Goal: Information Seeking & Learning: Check status

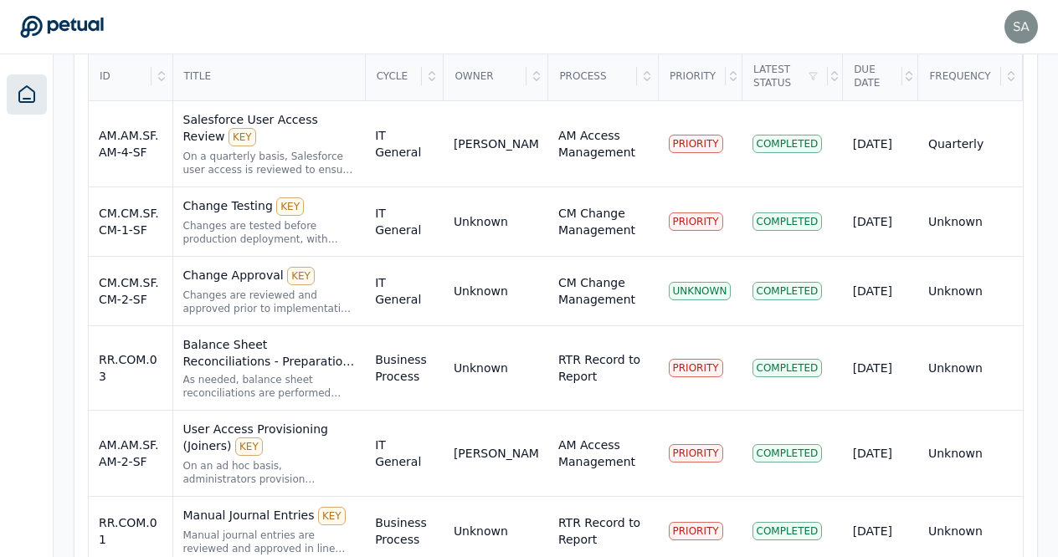
scroll to position [642, 0]
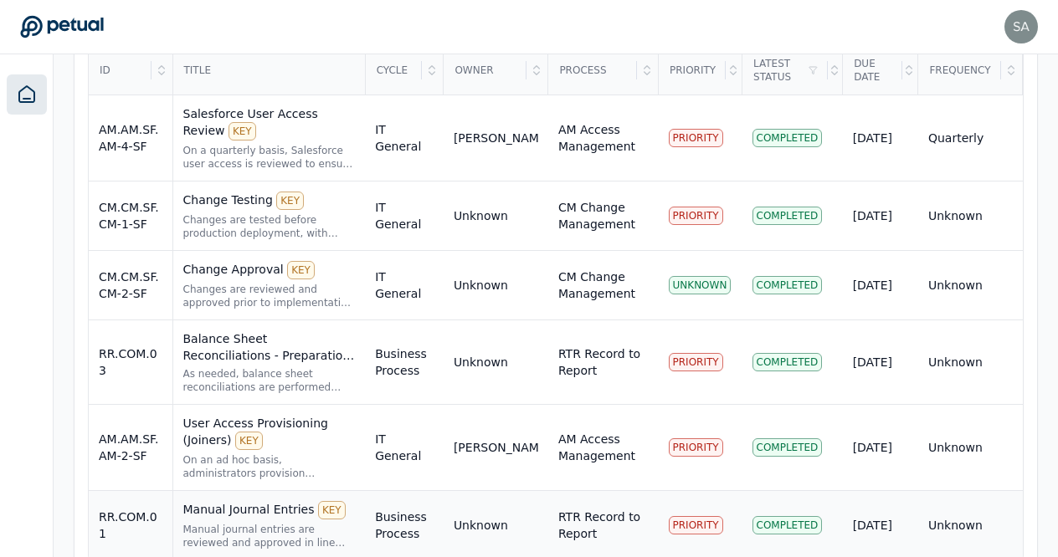
click at [254, 501] on div "Manual Journal Entries KEY" at bounding box center [269, 510] width 172 height 18
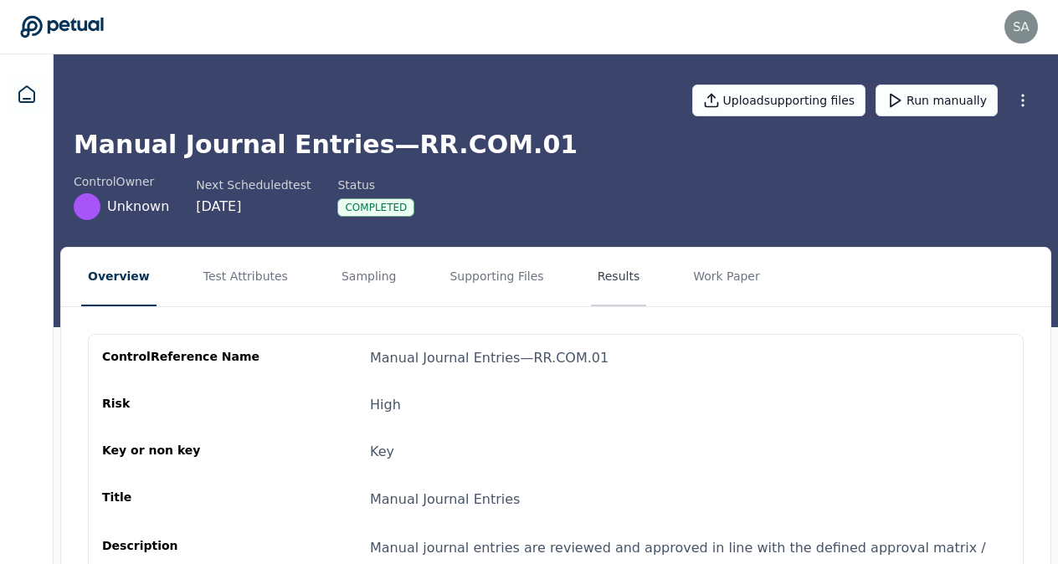
click at [591, 274] on button "Results" at bounding box center [619, 277] width 56 height 59
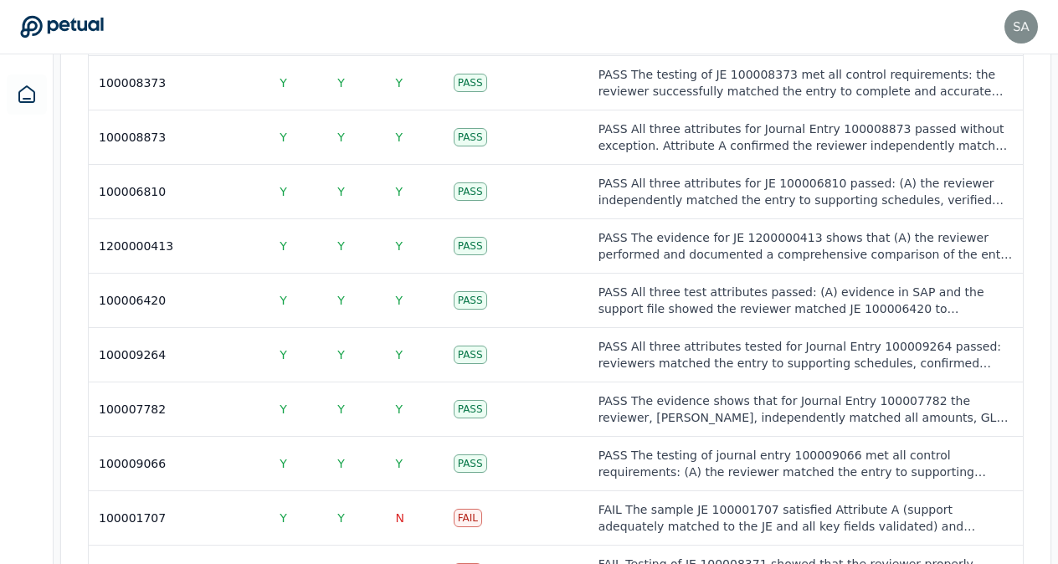
scroll to position [2578, 0]
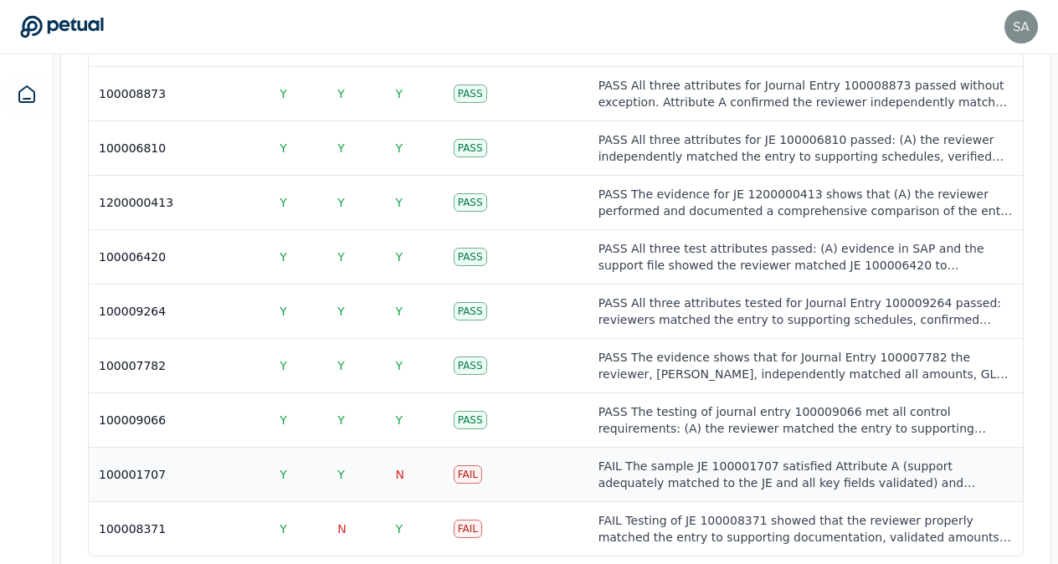
click at [468, 465] on div "Fail" at bounding box center [467, 474] width 28 height 18
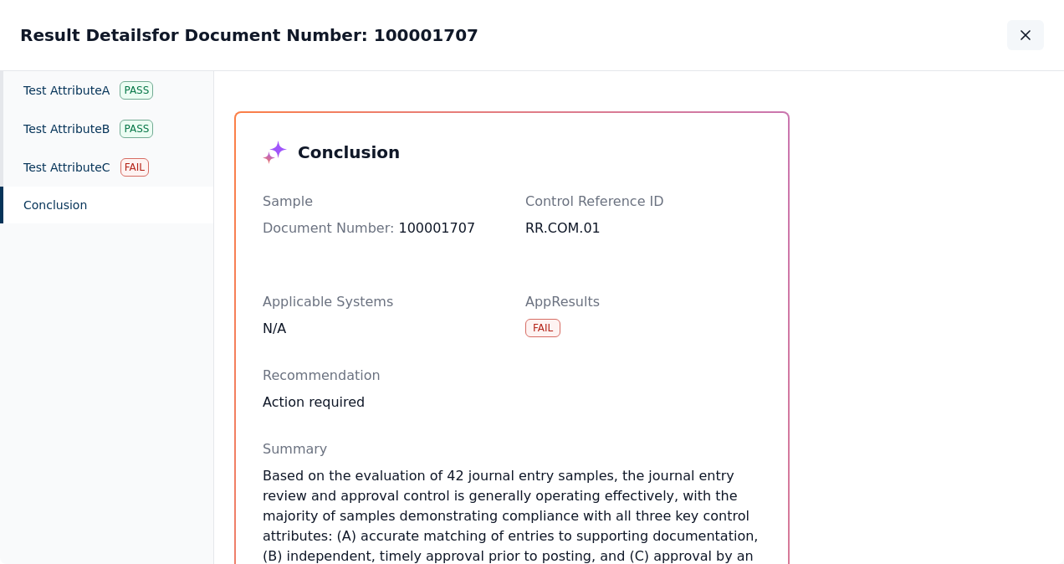
click at [1034, 30] on button "button" at bounding box center [1025, 35] width 37 height 30
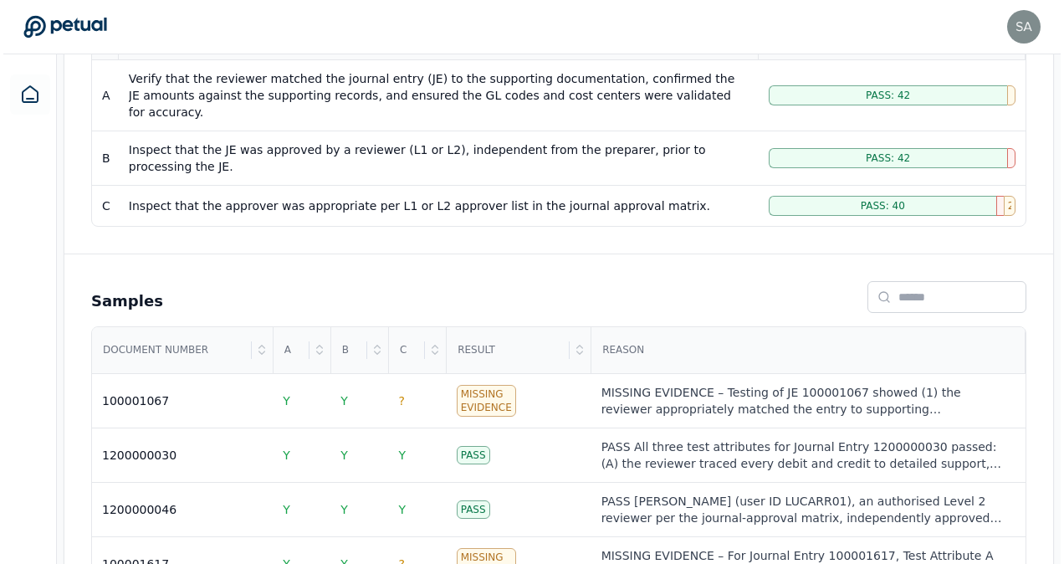
scroll to position [416, 0]
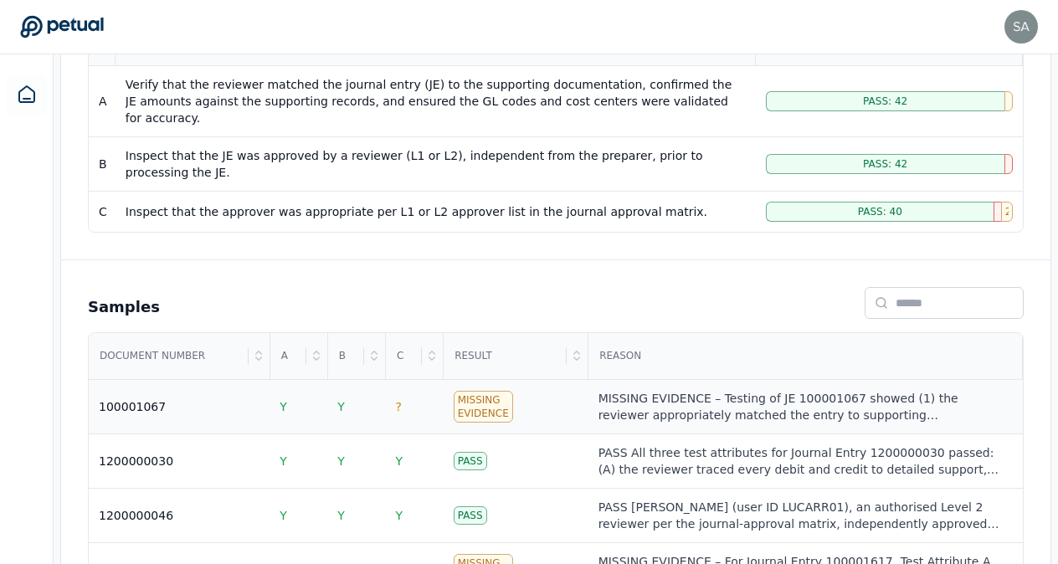
click at [466, 391] on div "Missing Evidence" at bounding box center [482, 407] width 59 height 32
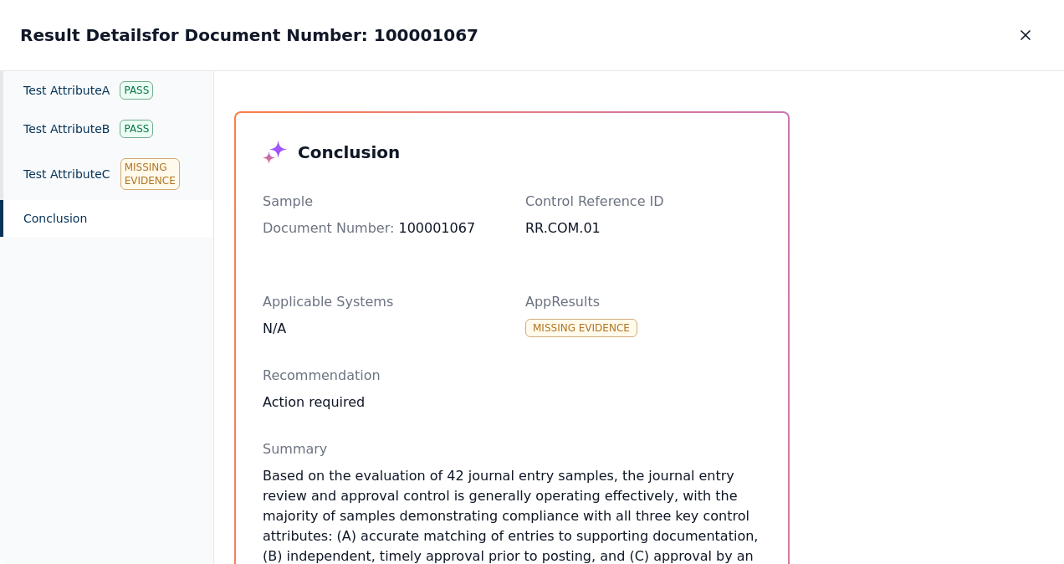
click at [1024, 32] on icon "button" at bounding box center [1025, 35] width 17 height 17
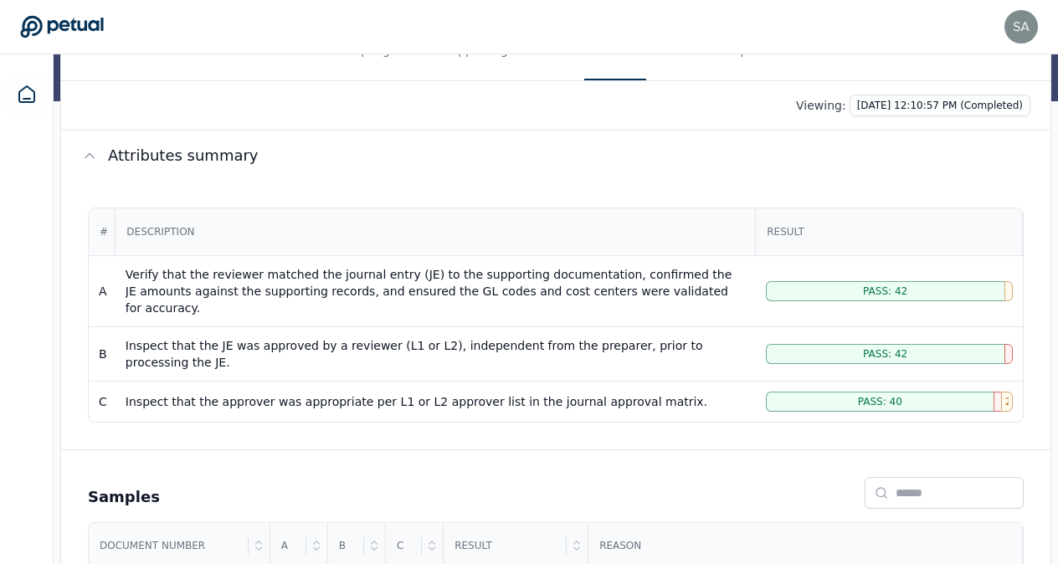
scroll to position [182, 0]
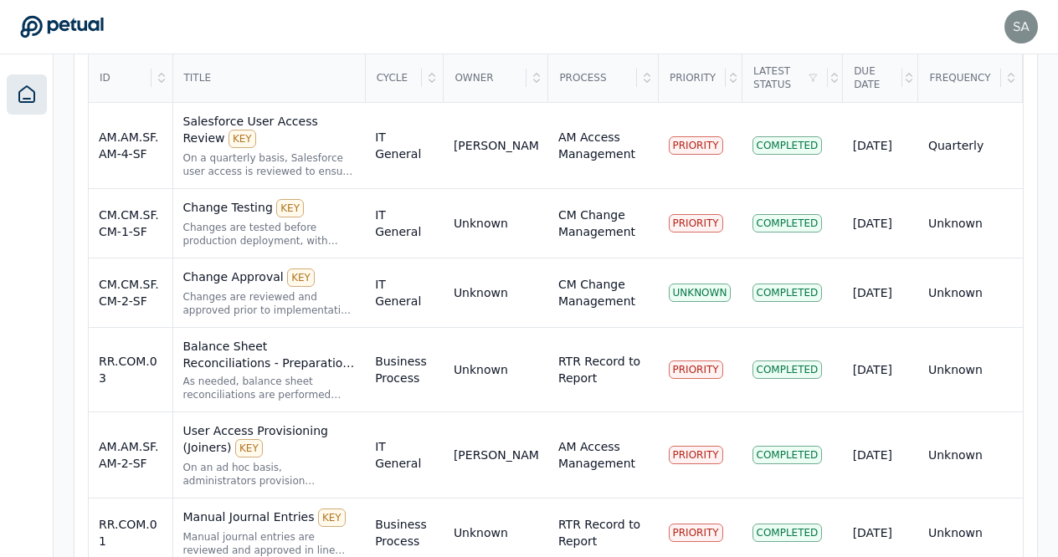
scroll to position [642, 0]
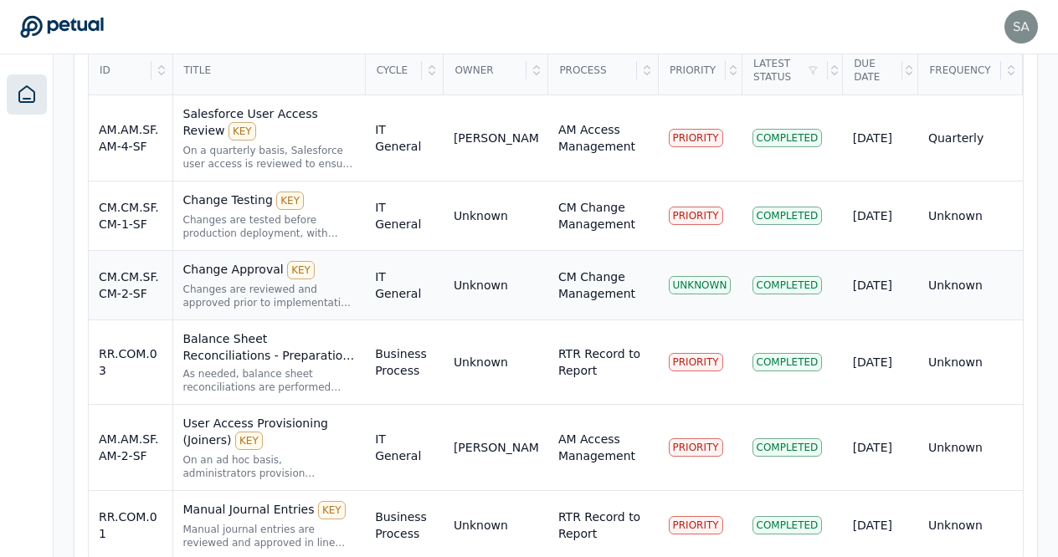
click at [226, 261] on div "Change Approval KEY" at bounding box center [269, 270] width 172 height 18
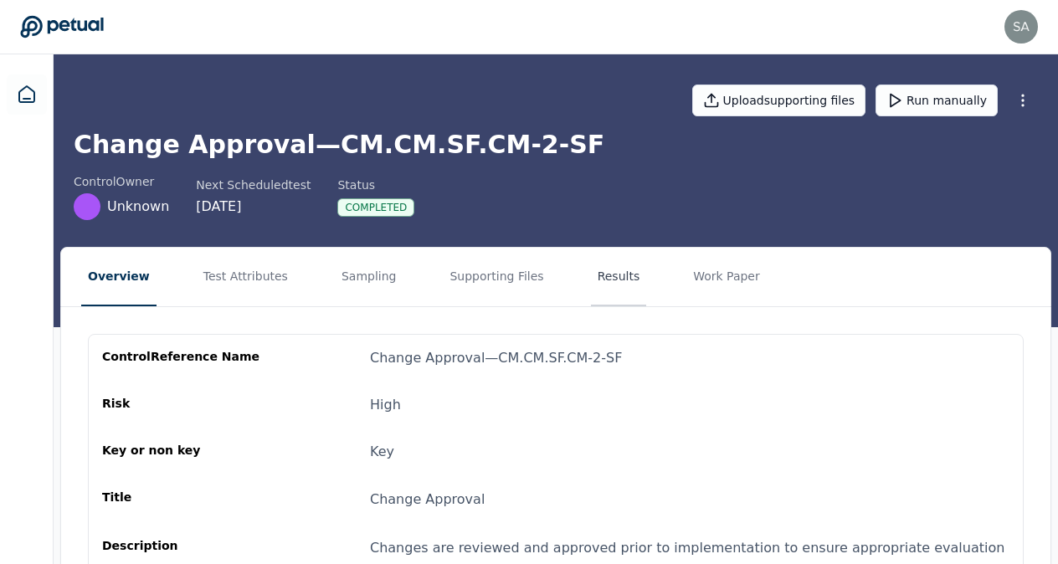
click at [591, 278] on button "Results" at bounding box center [619, 277] width 56 height 59
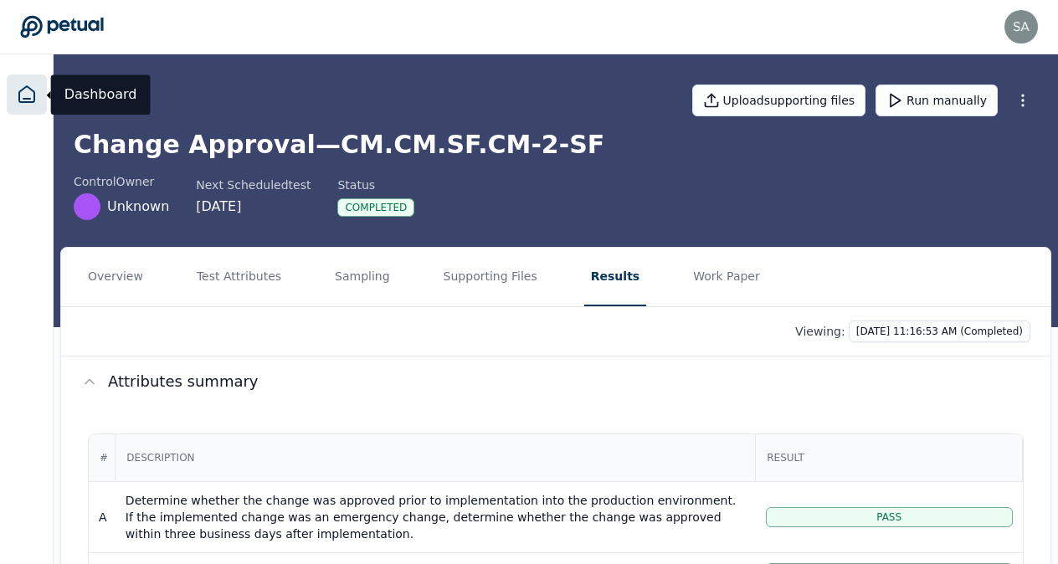
click at [26, 90] on icon at bounding box center [27, 95] width 20 height 20
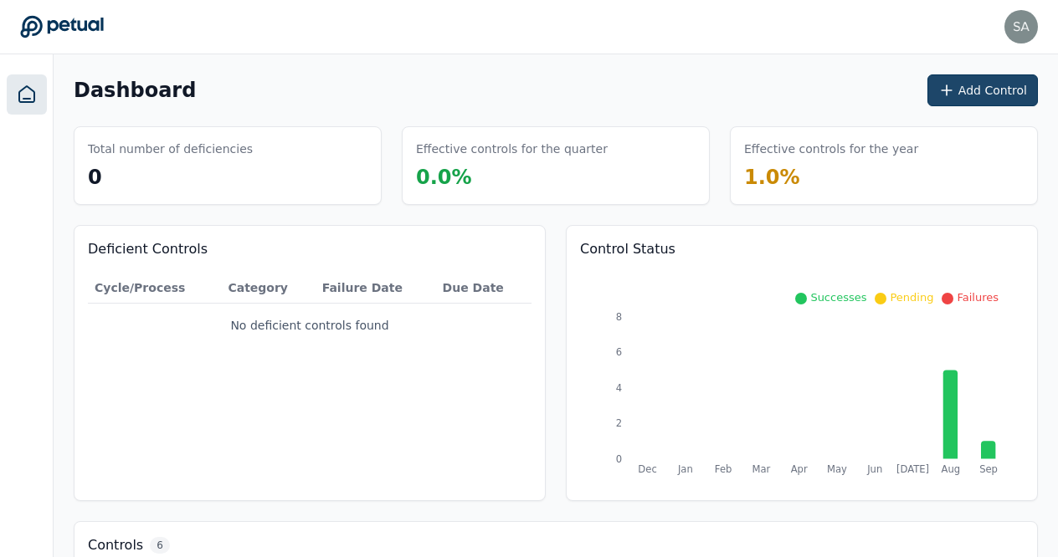
click at [1001, 86] on button "Add Control" at bounding box center [982, 90] width 110 height 32
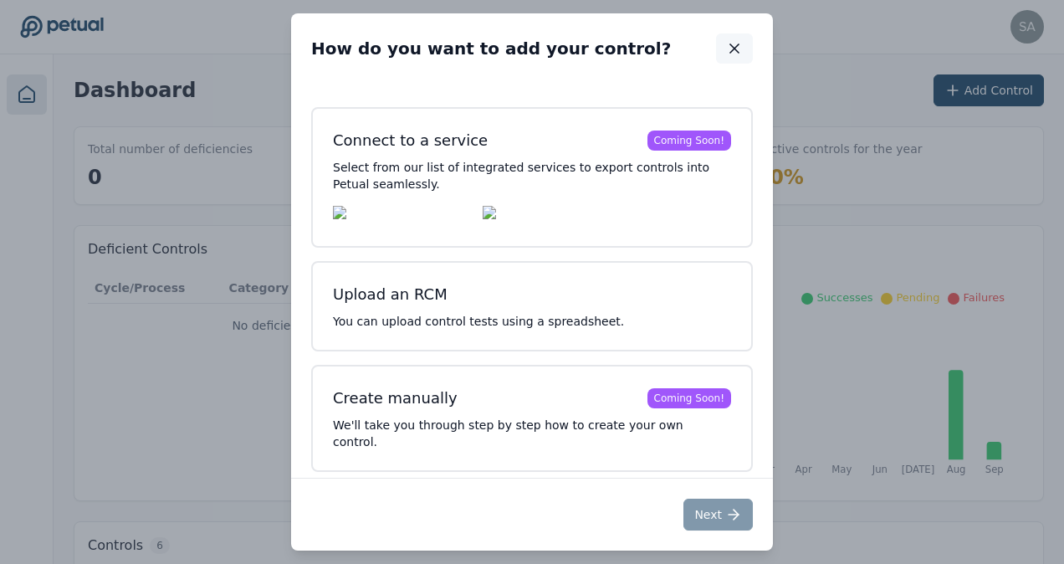
click at [733, 54] on icon "button" at bounding box center [734, 48] width 17 height 17
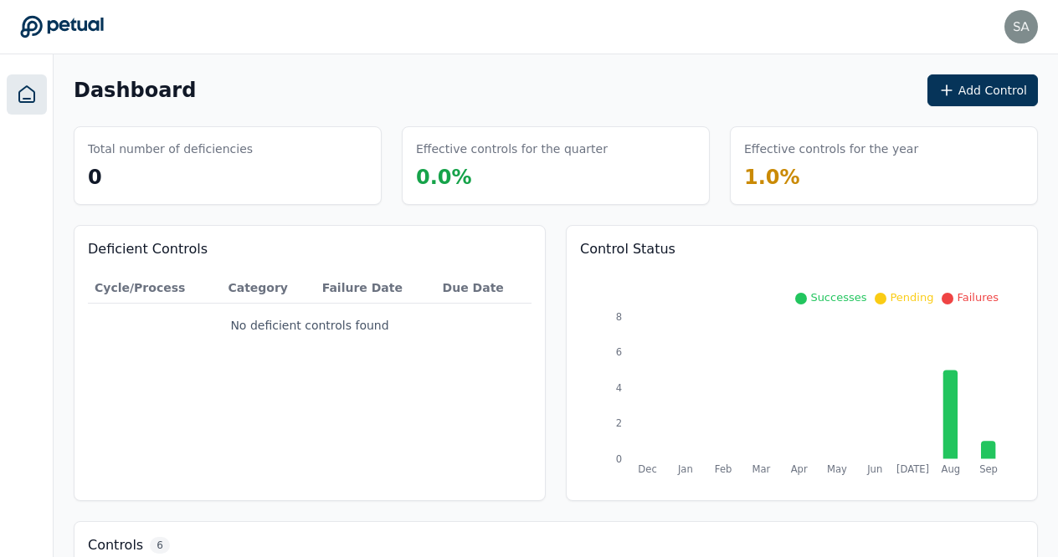
drag, startPoint x: 1054, startPoint y: 157, endPoint x: 1060, endPoint y: 187, distance: 30.7
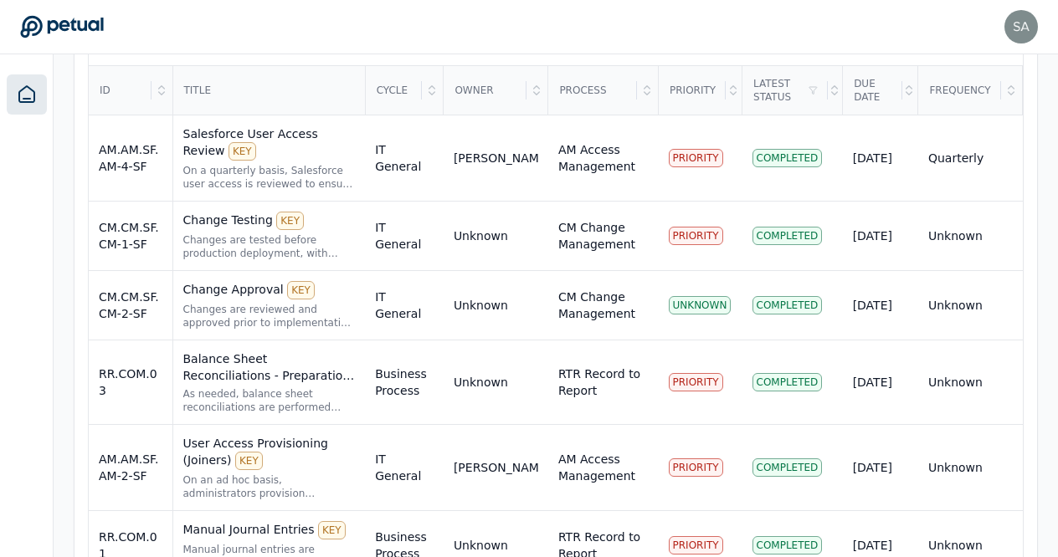
scroll to position [642, 0]
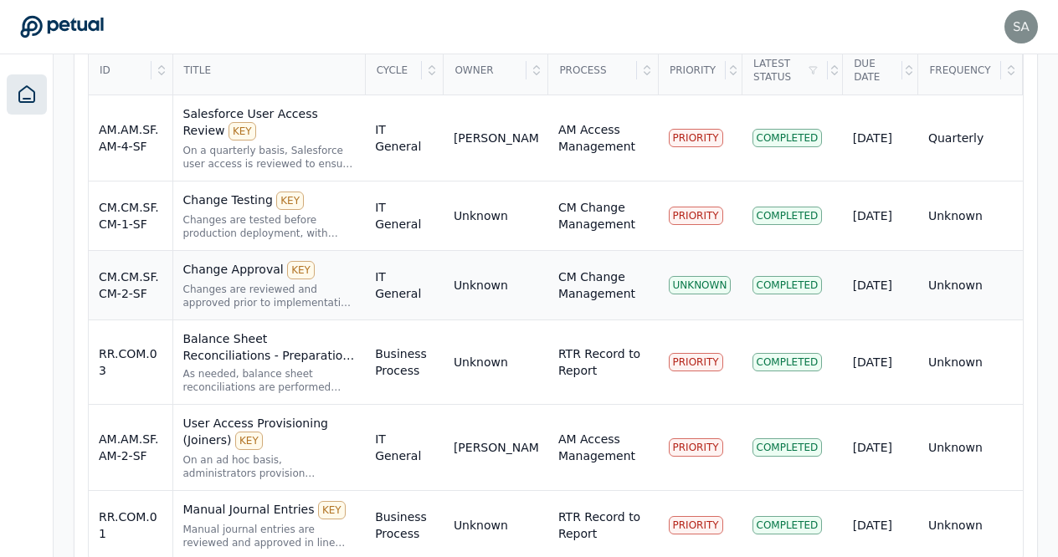
click at [231, 261] on div "Change Approval KEY" at bounding box center [269, 270] width 172 height 18
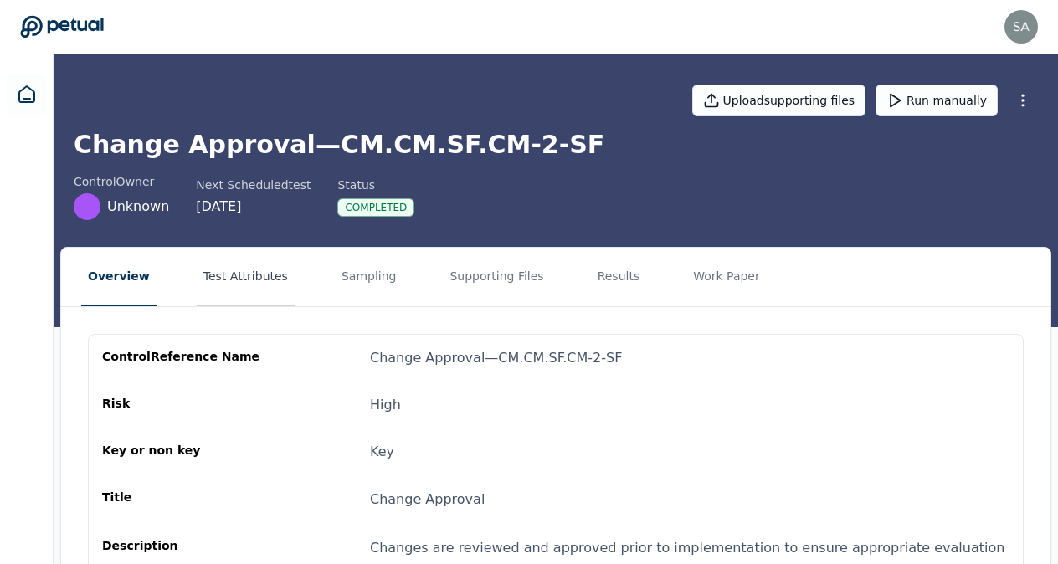
click at [243, 274] on button "Test Attributes" at bounding box center [246, 277] width 98 height 59
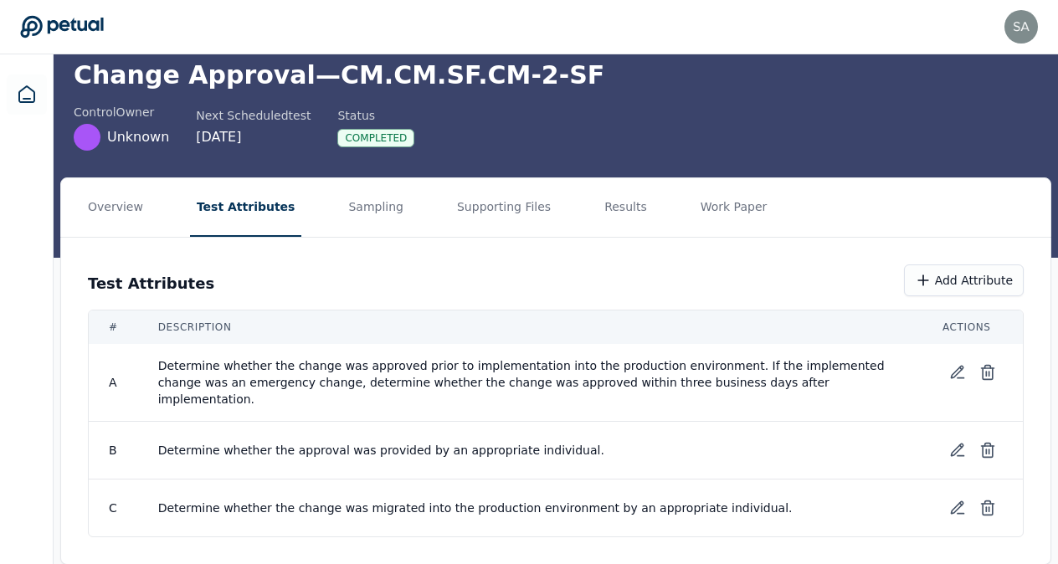
scroll to position [77, 0]
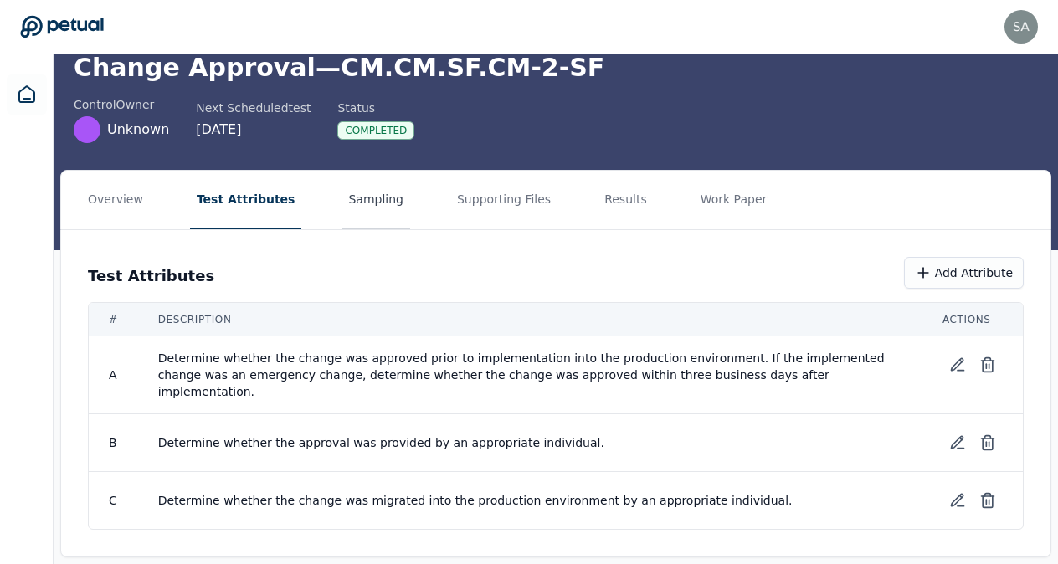
click at [348, 200] on button "Sampling" at bounding box center [375, 200] width 69 height 59
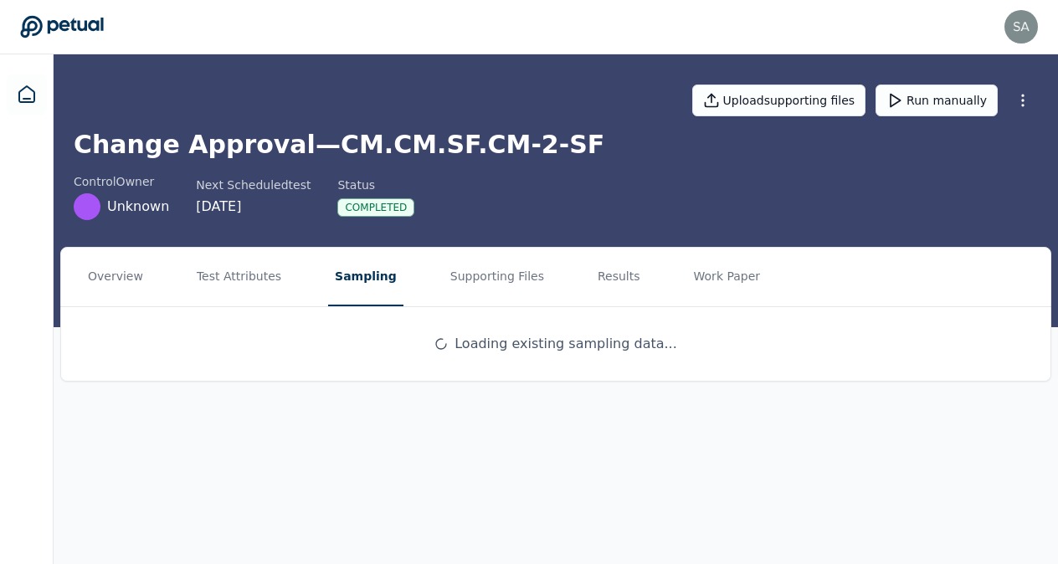
scroll to position [0, 0]
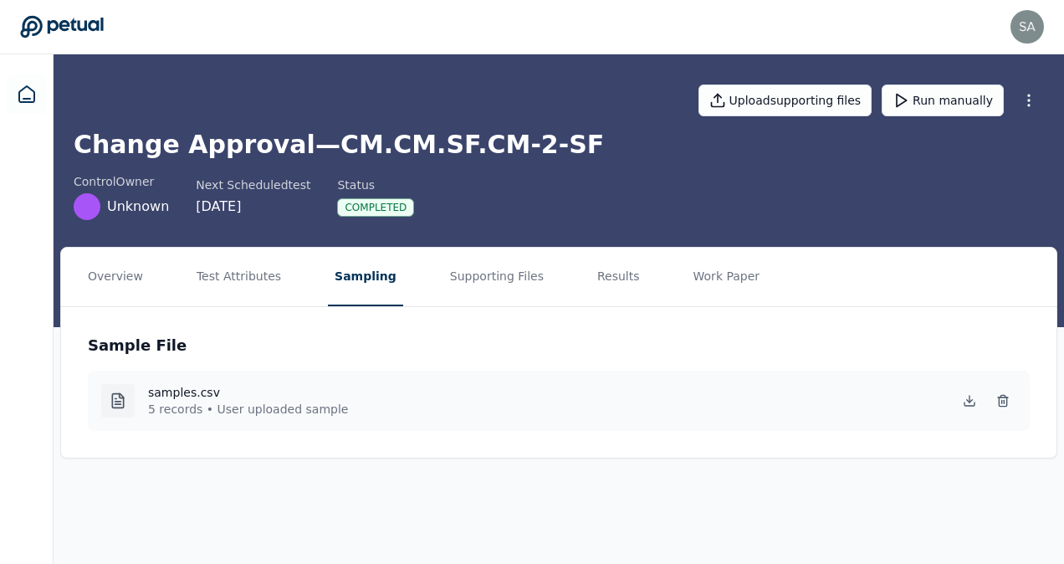
click at [114, 402] on icon at bounding box center [118, 400] width 17 height 17
click at [494, 274] on button "Supporting Files" at bounding box center [496, 277] width 107 height 59
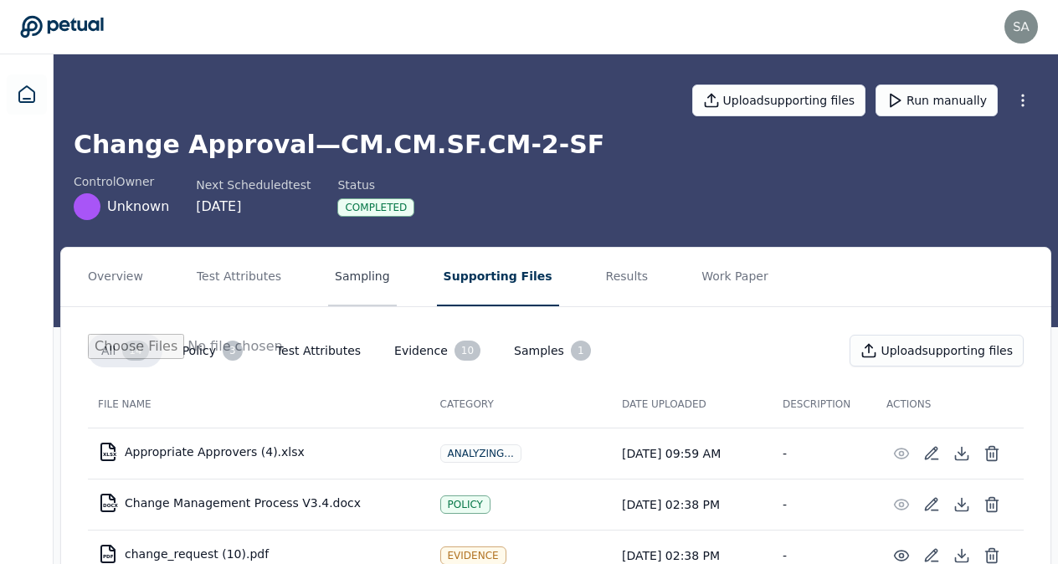
click at [349, 279] on button "Sampling" at bounding box center [362, 277] width 69 height 59
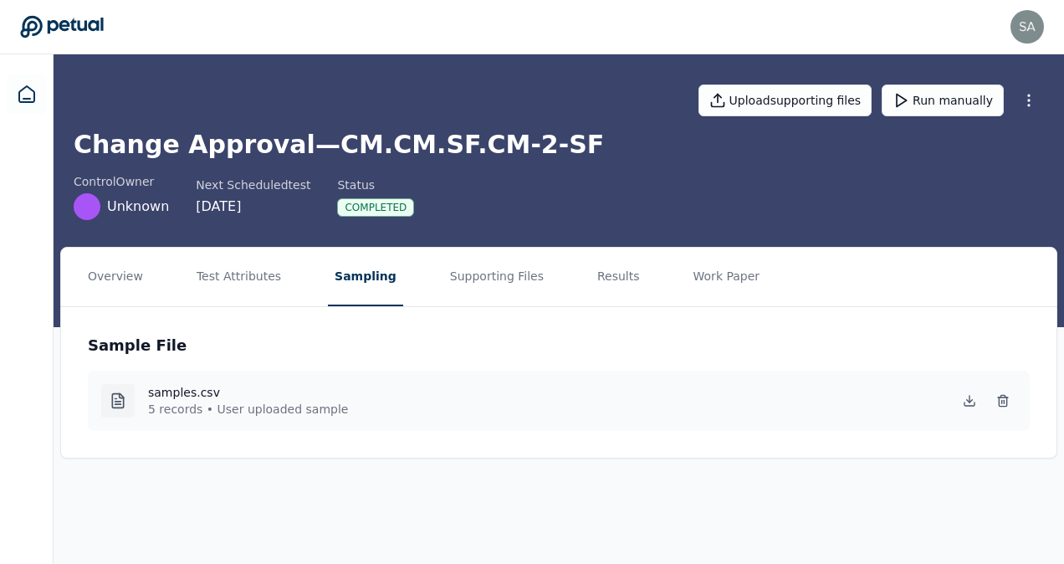
click at [115, 404] on icon at bounding box center [118, 400] width 17 height 17
click at [972, 400] on icon at bounding box center [970, 401] width 6 height 3
click at [474, 437] on div "Sample File samples.csv 5 records • User uploaded sample" at bounding box center [559, 382] width 996 height 151
click at [483, 279] on button "Supporting Files" at bounding box center [496, 277] width 107 height 59
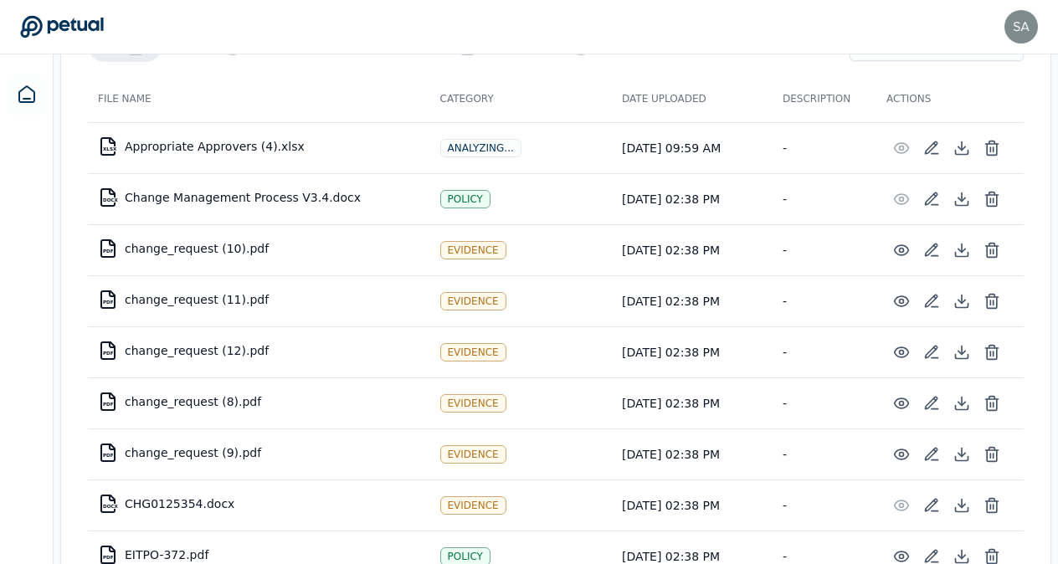
scroll to position [310, 0]
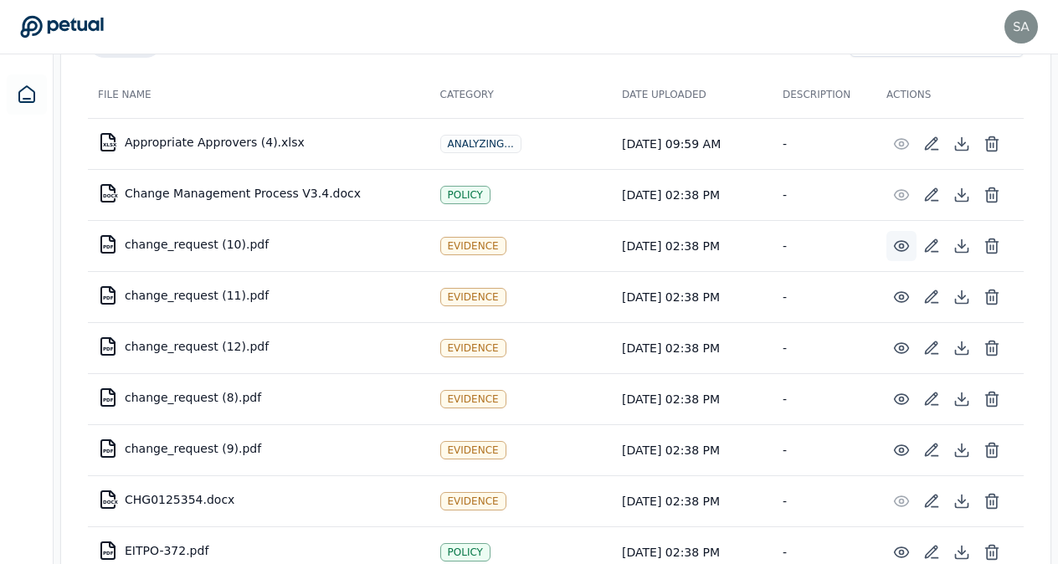
click at [903, 243] on circle at bounding box center [901, 245] width 4 height 4
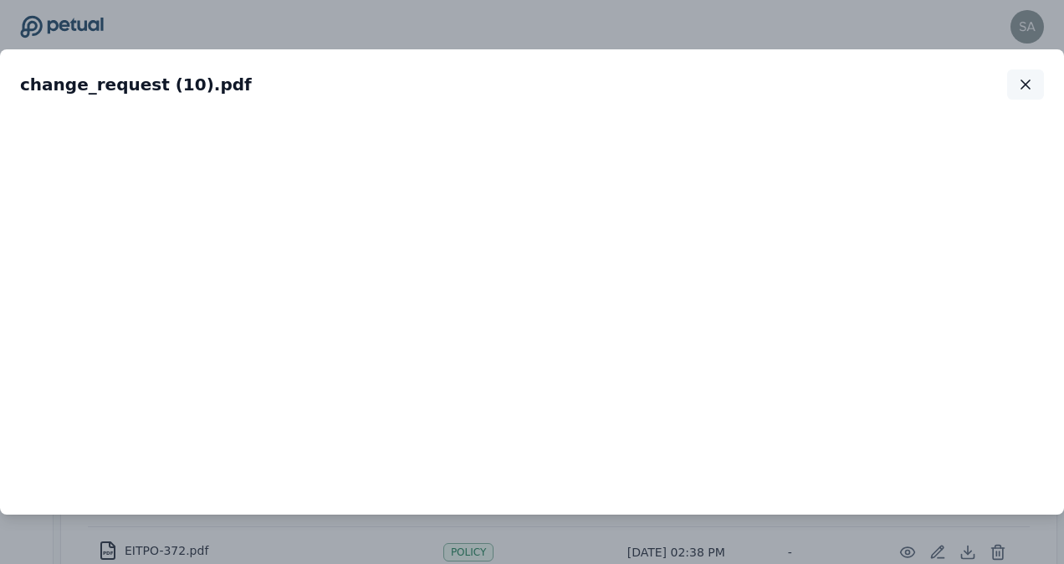
click at [1024, 89] on icon "button" at bounding box center [1025, 84] width 17 height 17
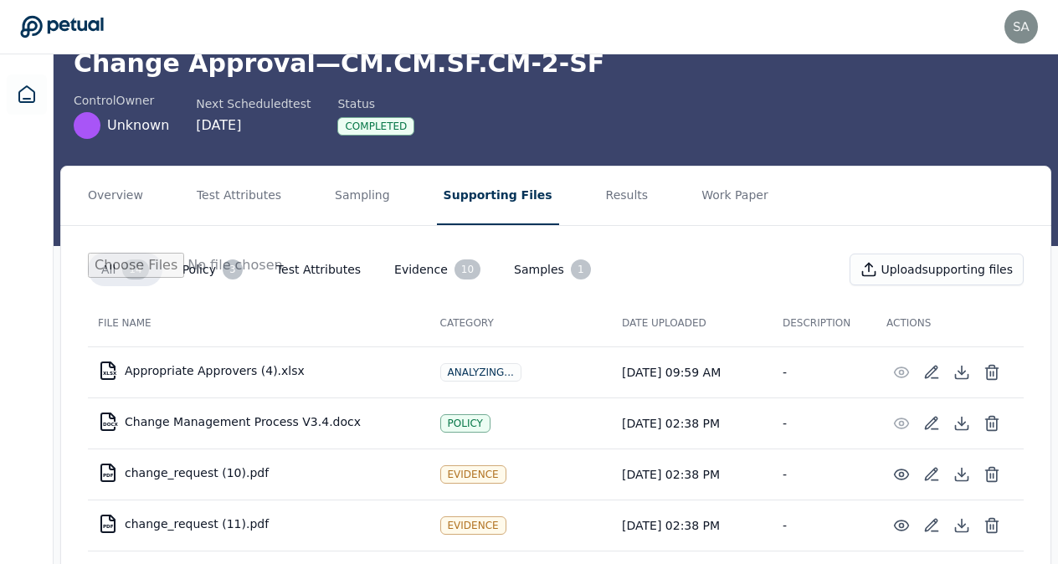
scroll to position [79, 0]
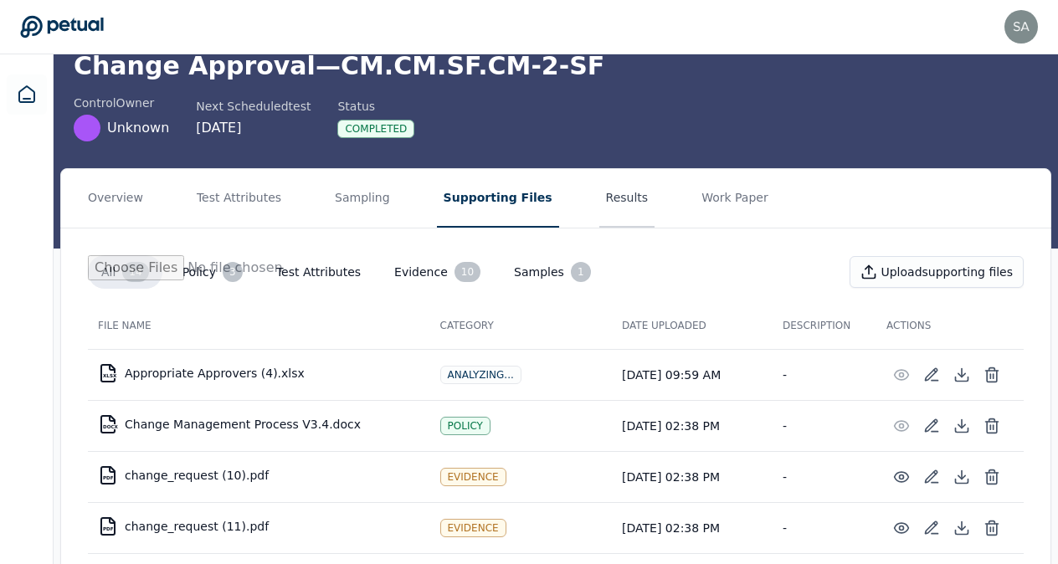
click at [599, 202] on button "Results" at bounding box center [627, 198] width 56 height 59
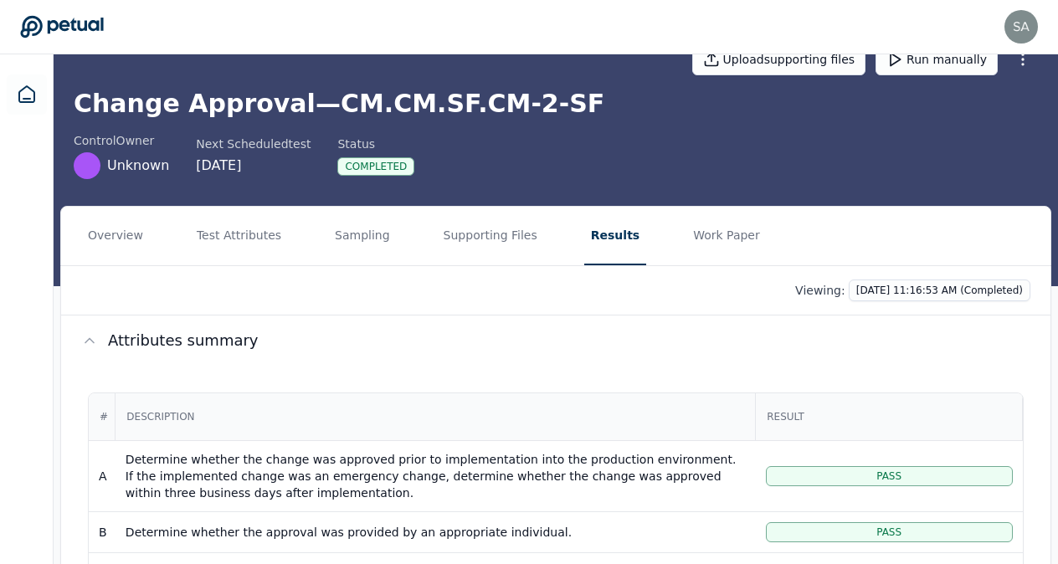
scroll to position [35, 0]
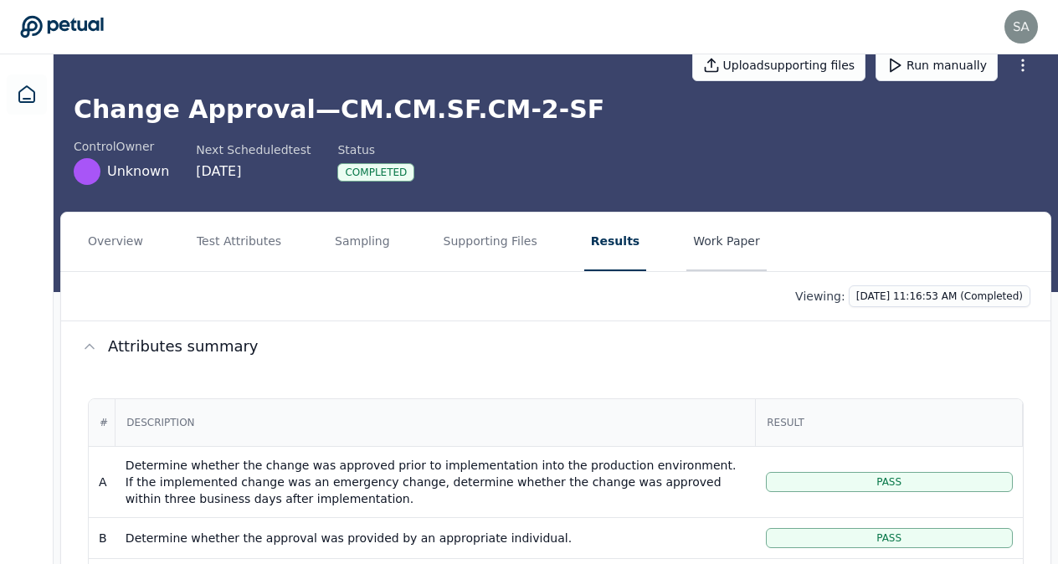
click at [686, 238] on button "Work Paper" at bounding box center [726, 242] width 80 height 59
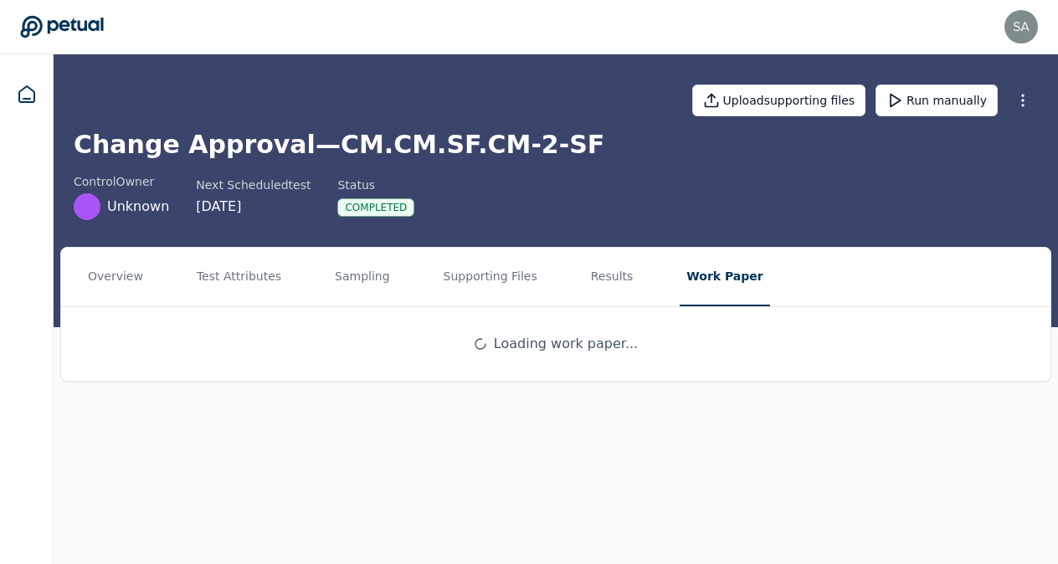
scroll to position [0, 0]
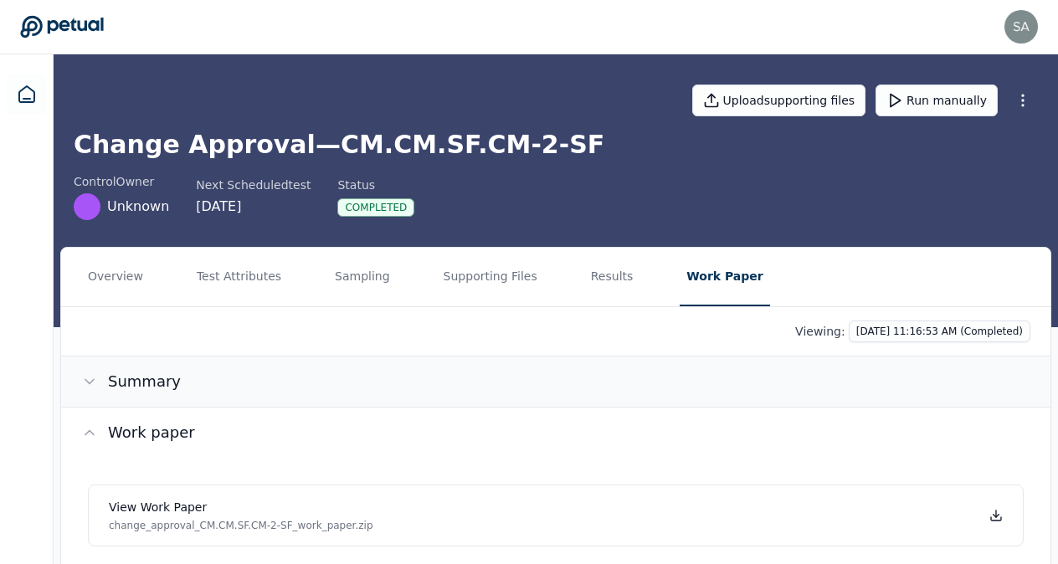
click at [93, 384] on icon at bounding box center [89, 381] width 17 height 17
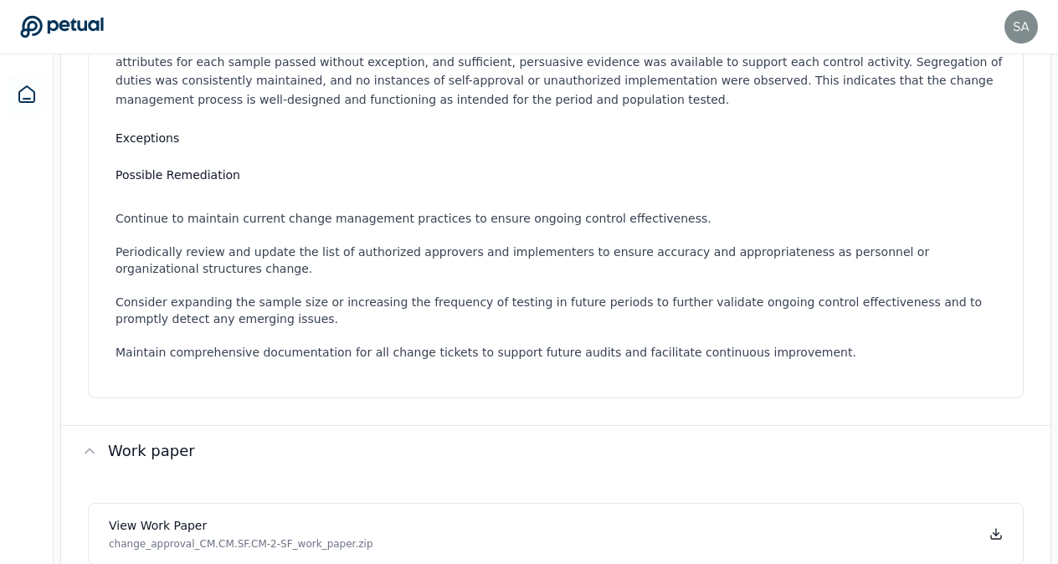
scroll to position [499, 0]
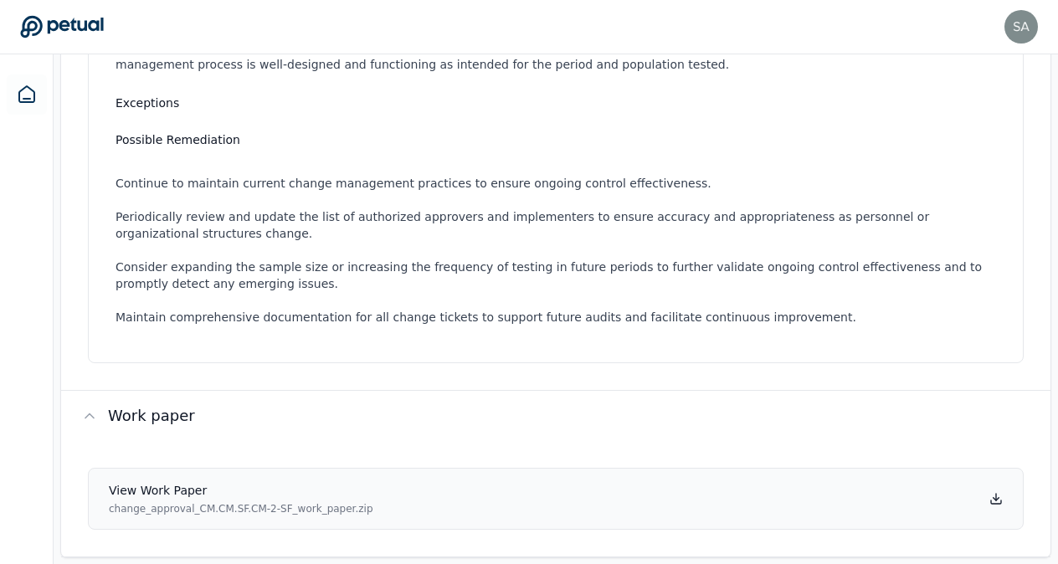
click at [279, 502] on p "change_approval_CM.CM.SF.CM-2-SF_work_paper.zip" at bounding box center [241, 508] width 264 height 13
click at [414, 55] on p "Based on the evaluation of five sampled change tickets, the control activities …" at bounding box center [558, 26] width 887 height 95
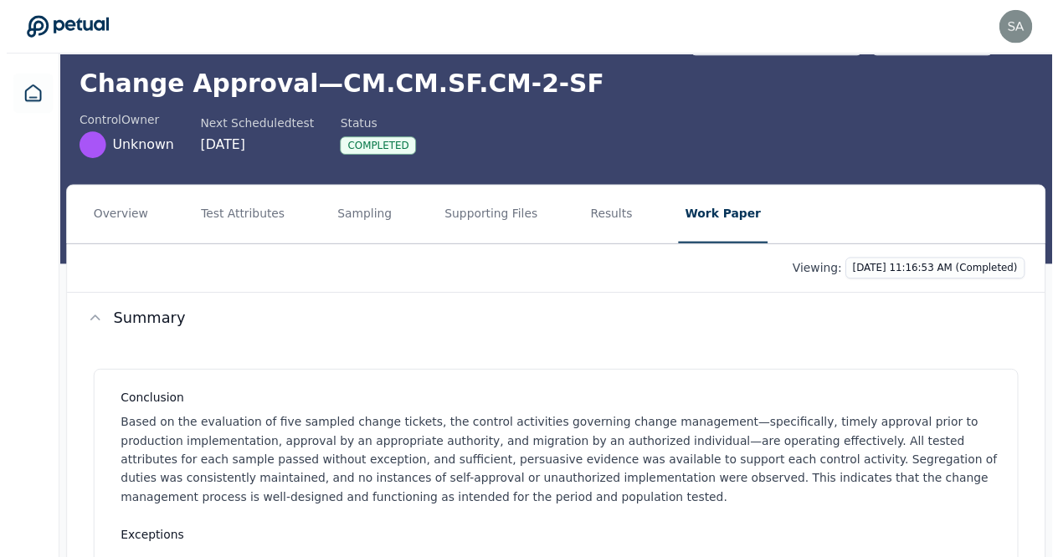
scroll to position [0, 0]
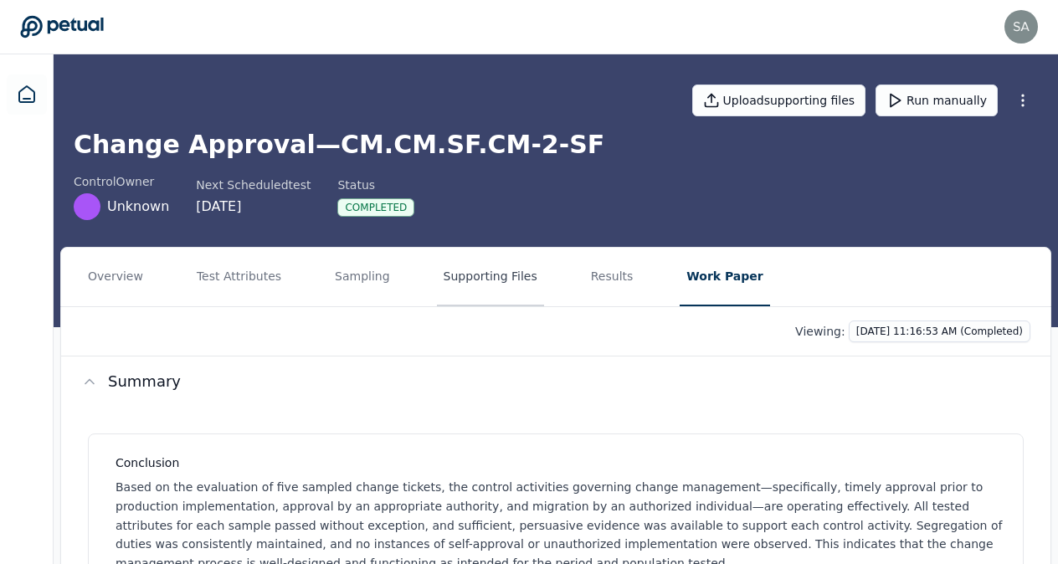
click at [491, 280] on button "Supporting Files" at bounding box center [490, 277] width 107 height 59
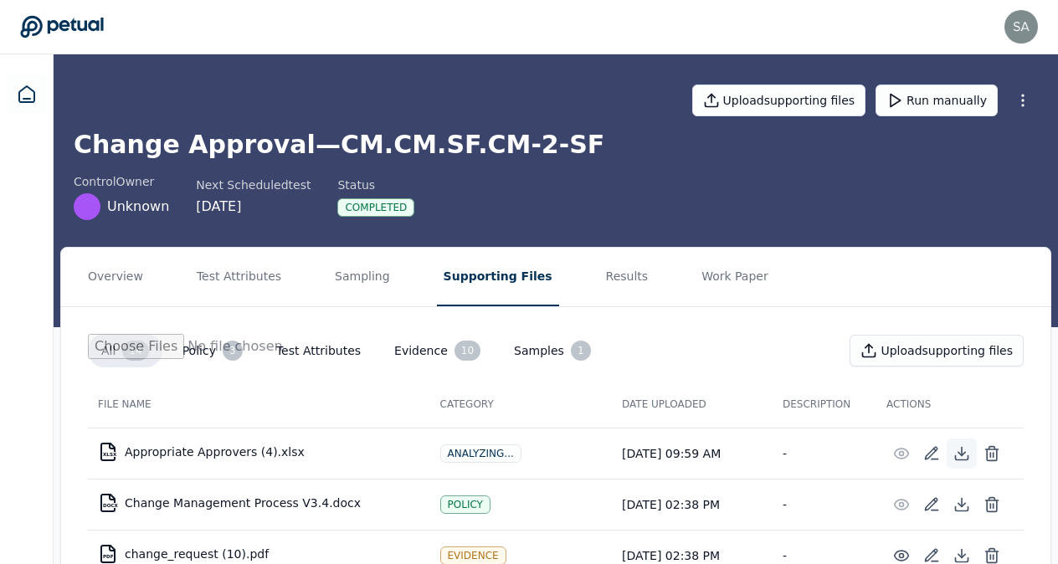
click at [964, 449] on icon at bounding box center [961, 453] width 17 height 17
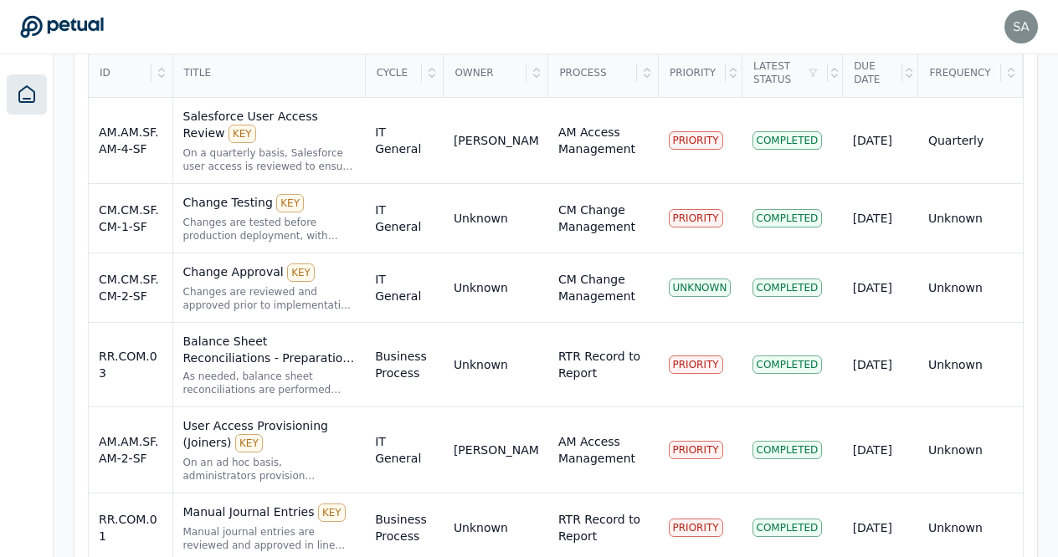
scroll to position [642, 0]
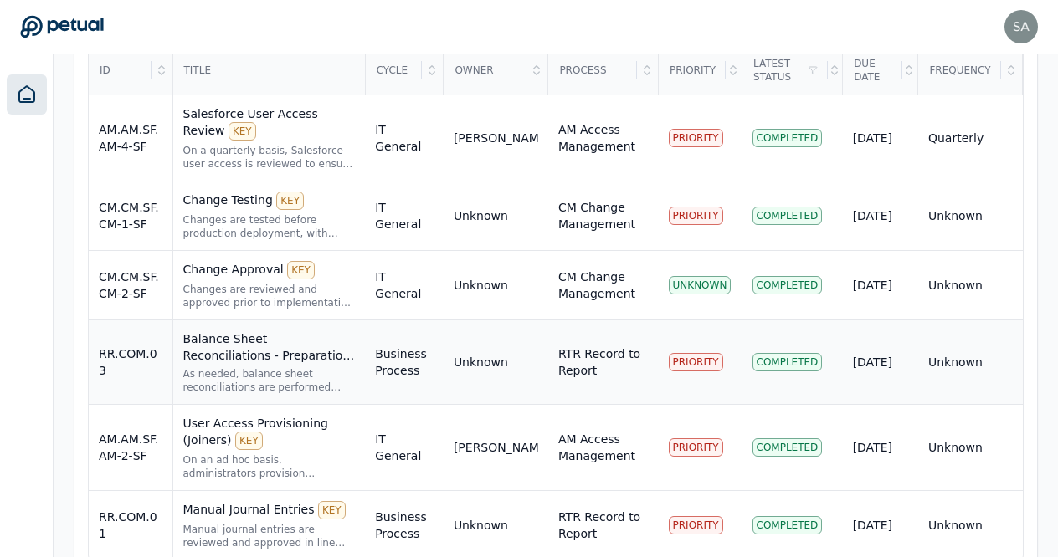
click at [326, 330] on div "Balance Sheet Reconciliations - Preparation and Review KEY" at bounding box center [269, 346] width 172 height 33
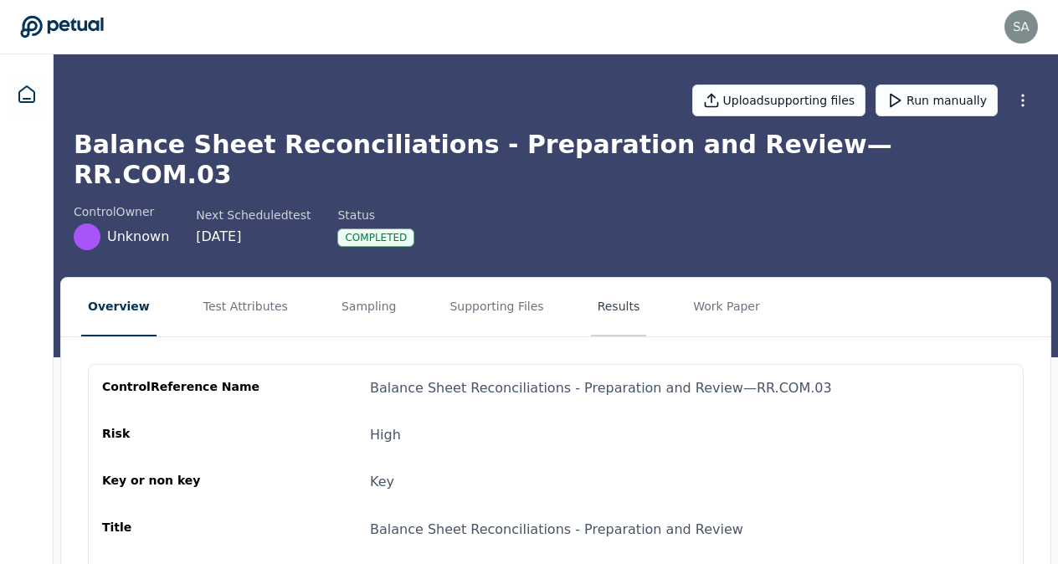
click at [591, 282] on button "Results" at bounding box center [619, 307] width 56 height 59
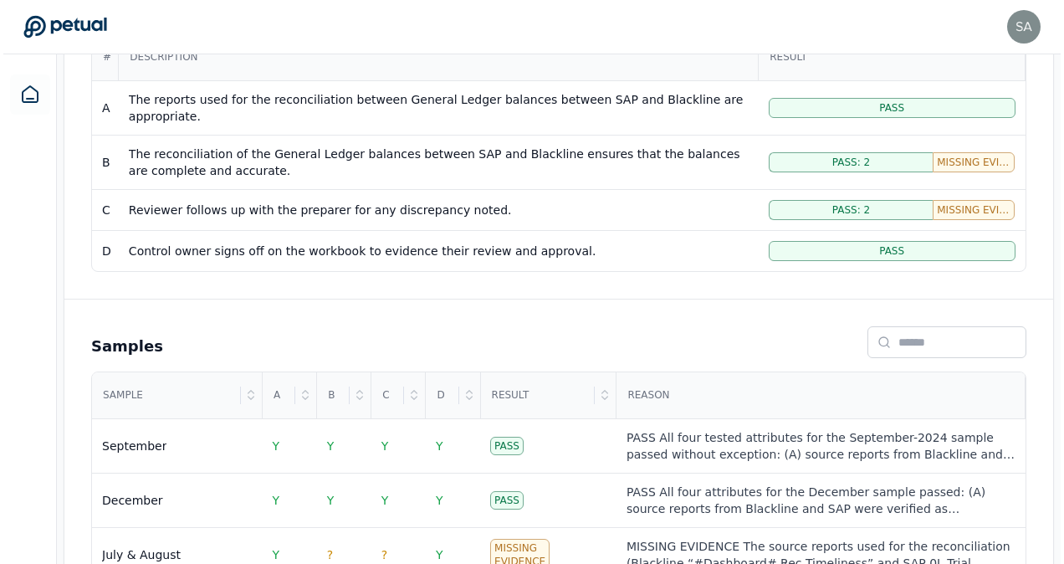
scroll to position [454, 0]
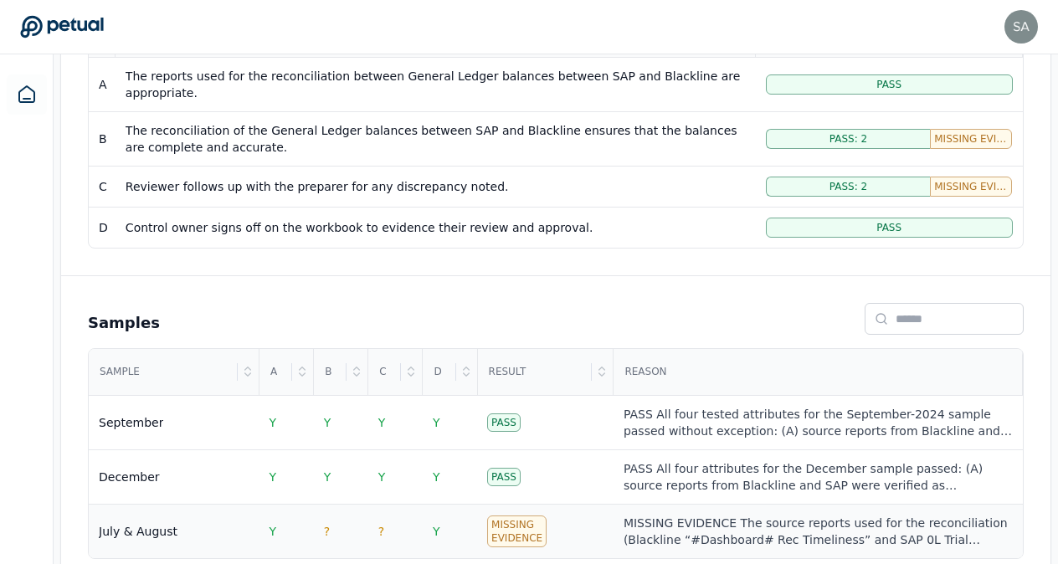
click at [516, 515] on div "Missing Evidence" at bounding box center [516, 531] width 59 height 32
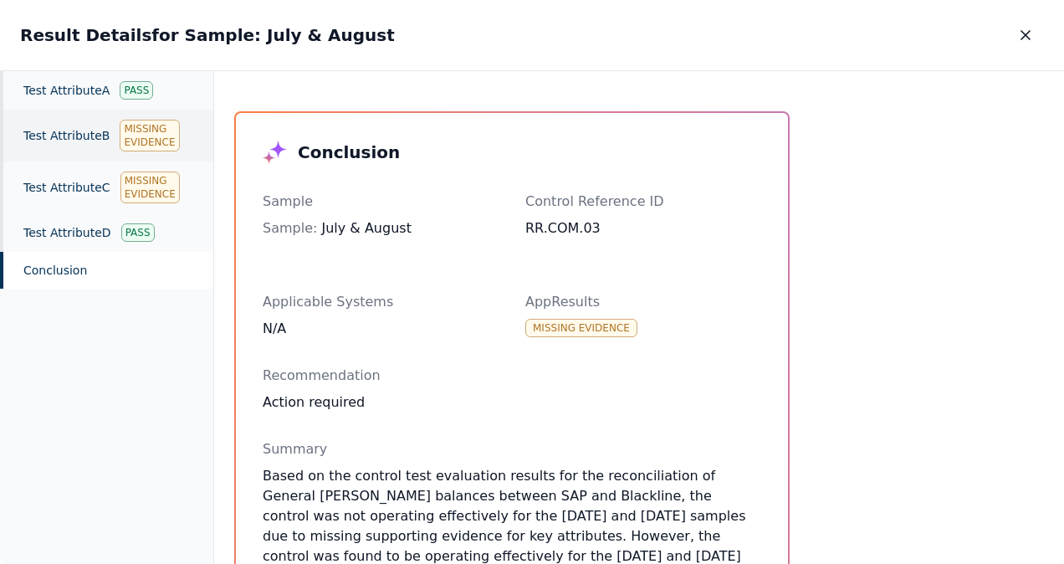
click at [147, 136] on div "Missing Evidence" at bounding box center [149, 136] width 59 height 32
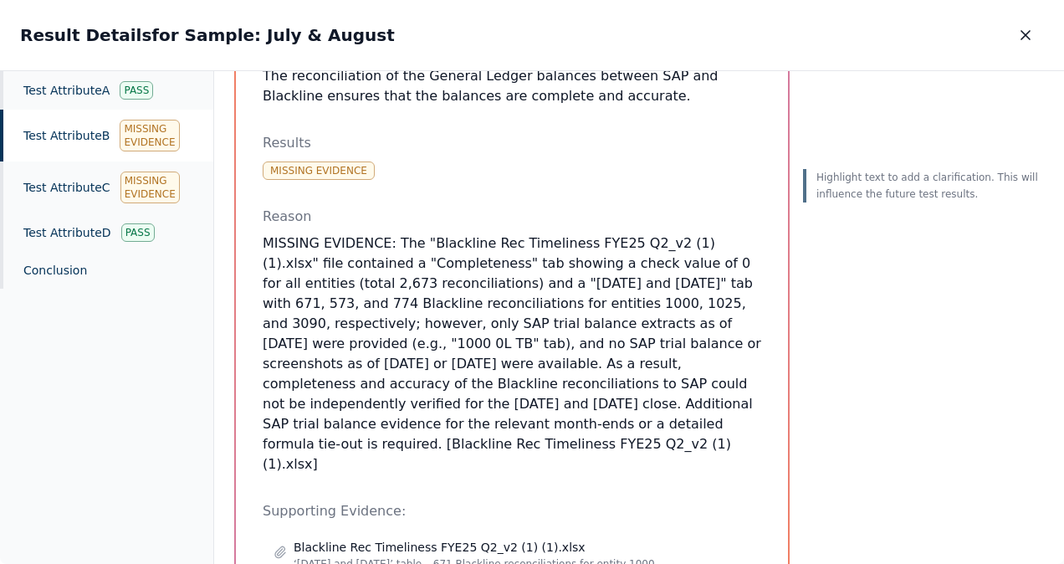
scroll to position [238, 0]
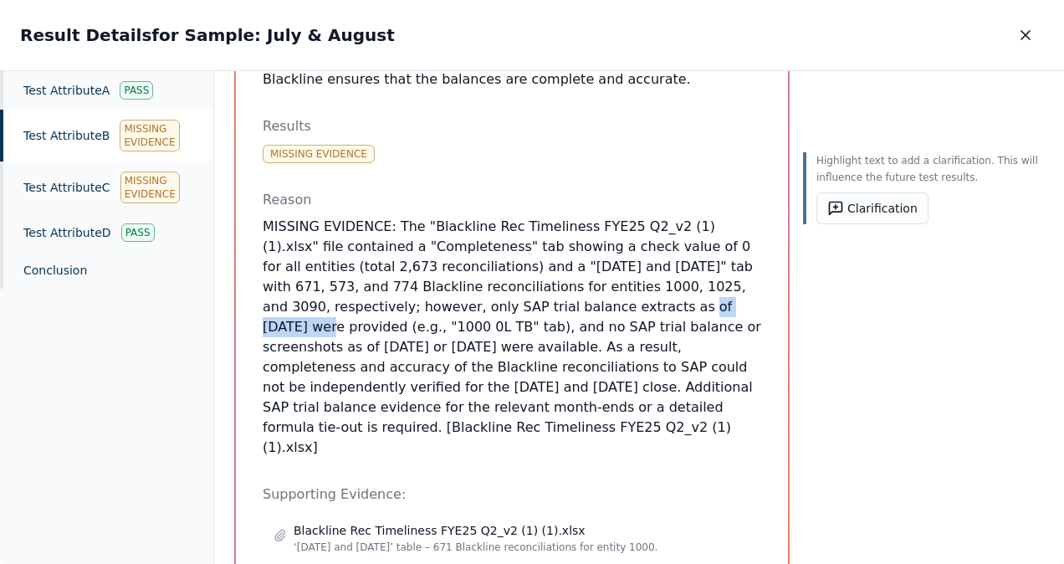
drag, startPoint x: 417, startPoint y: 284, endPoint x: 502, endPoint y: 287, distance: 85.4
click at [502, 287] on p "MISSING EVIDENCE: The "Blackline Rec Timeliness FYE25 Q2_v2 (1) (1).xlsx" file …" at bounding box center [512, 337] width 499 height 241
drag, startPoint x: 502, startPoint y: 287, endPoint x: 568, endPoint y: 340, distance: 84.5
click at [568, 340] on p "MISSING EVIDENCE: The "Blackline Rec Timeliness FYE25 Q2_v2 (1) (1).xlsx" file …" at bounding box center [512, 337] width 499 height 241
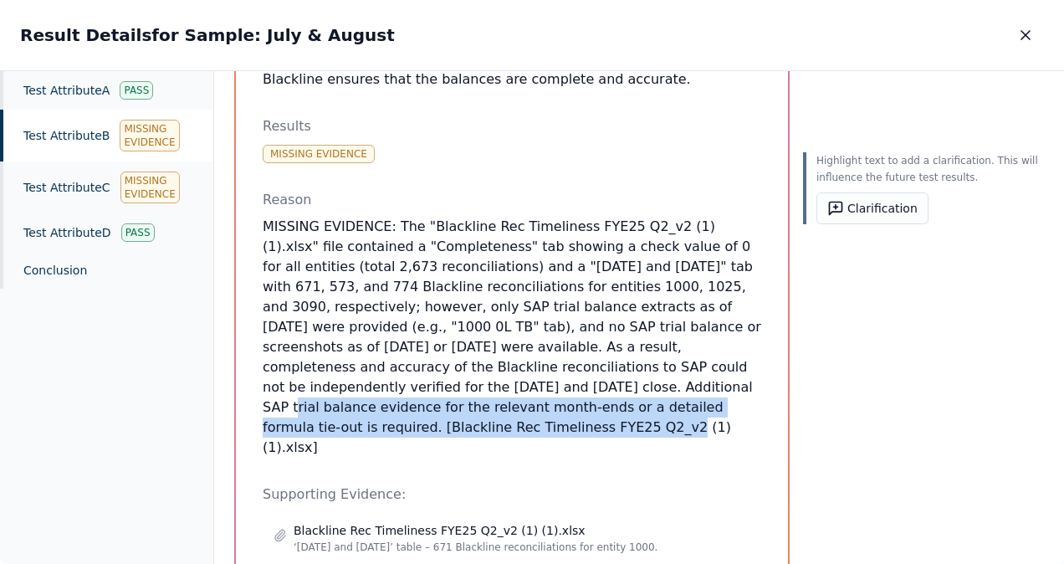
drag, startPoint x: 264, startPoint y: 360, endPoint x: 547, endPoint y: 382, distance: 283.6
click at [547, 382] on p "MISSING EVIDENCE: The "Blackline Rec Timeliness FYE25 Q2_v2 (1) (1).xlsx" file …" at bounding box center [512, 337] width 499 height 241
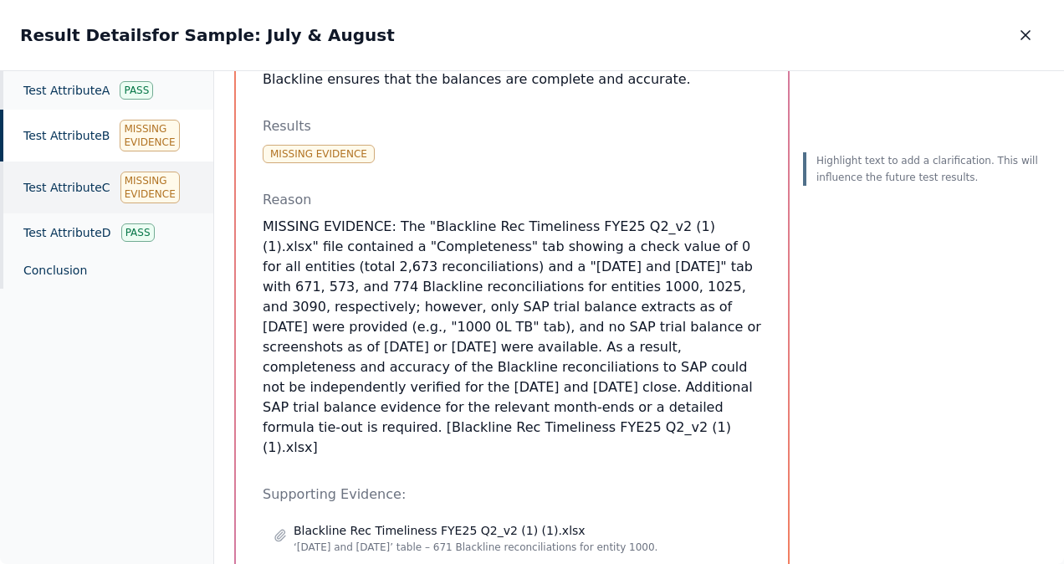
click at [144, 188] on div "Missing Evidence" at bounding box center [149, 188] width 59 height 32
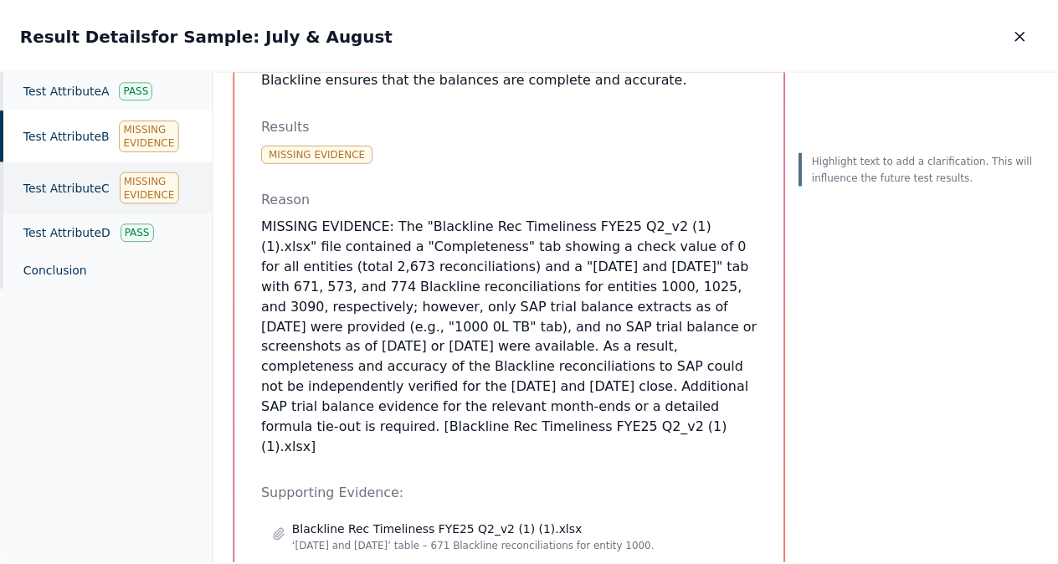
scroll to position [144, 0]
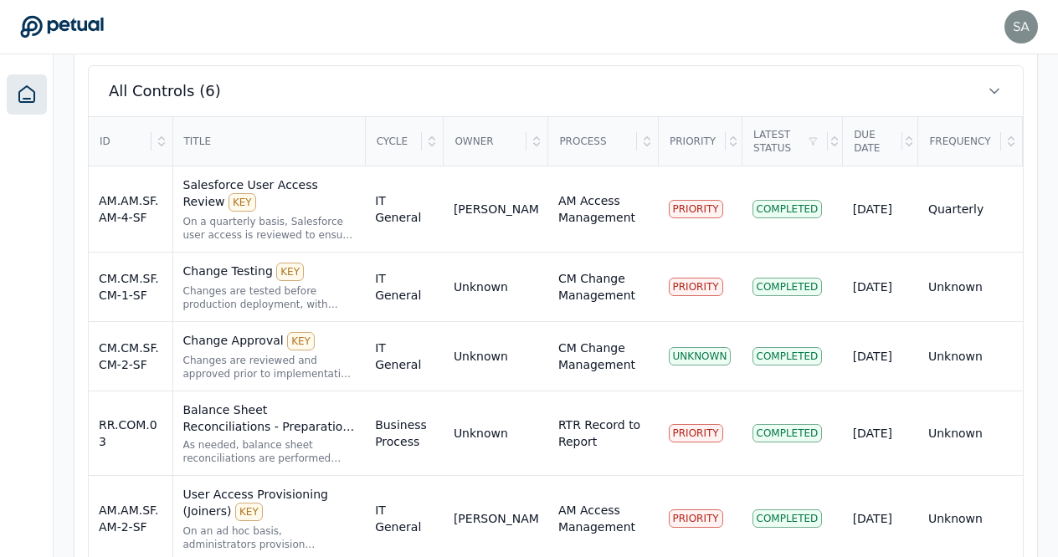
scroll to position [642, 0]
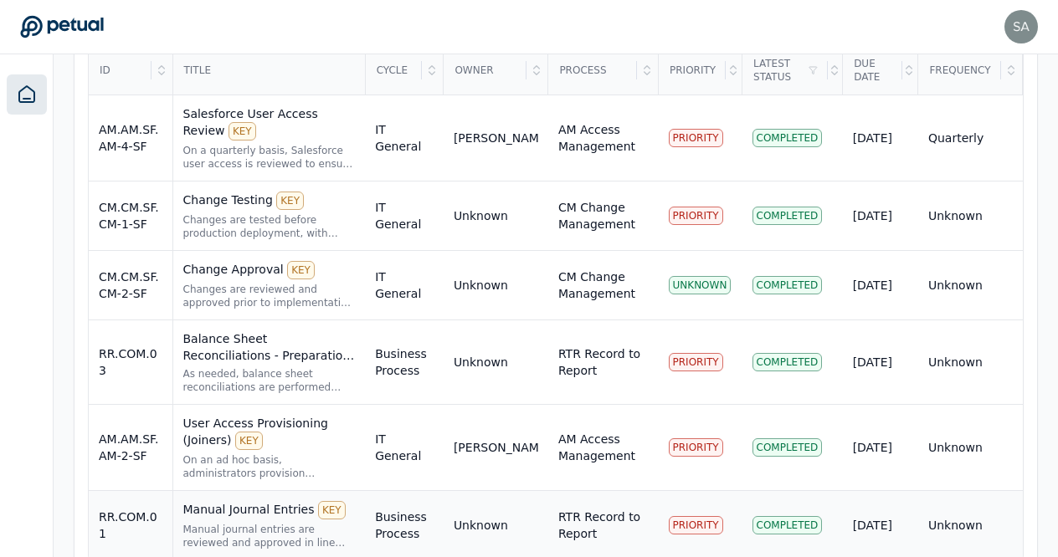
click at [227, 501] on div "Manual Journal Entries KEY" at bounding box center [269, 510] width 172 height 18
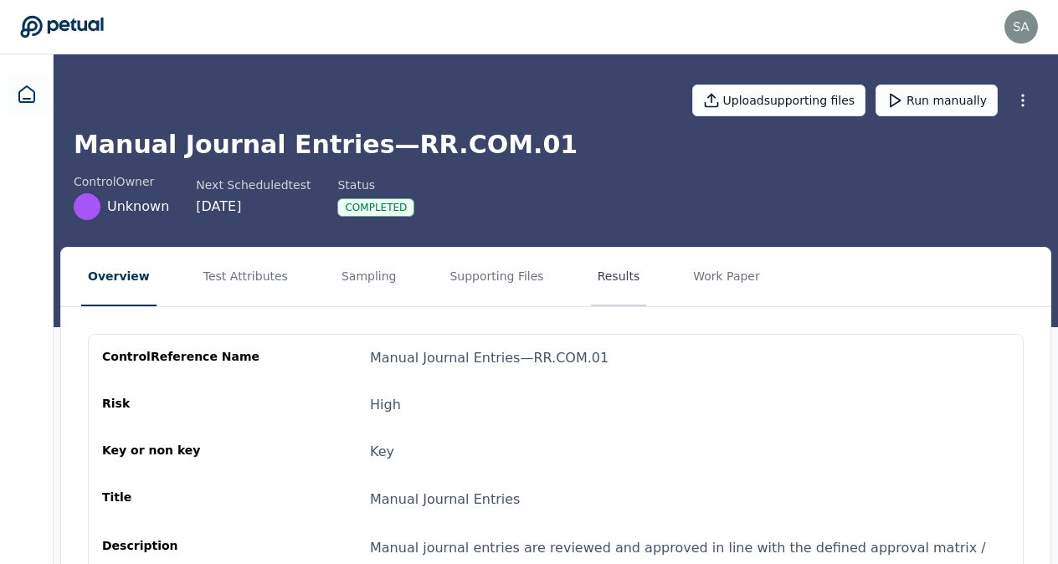
click at [591, 274] on button "Results" at bounding box center [619, 277] width 56 height 59
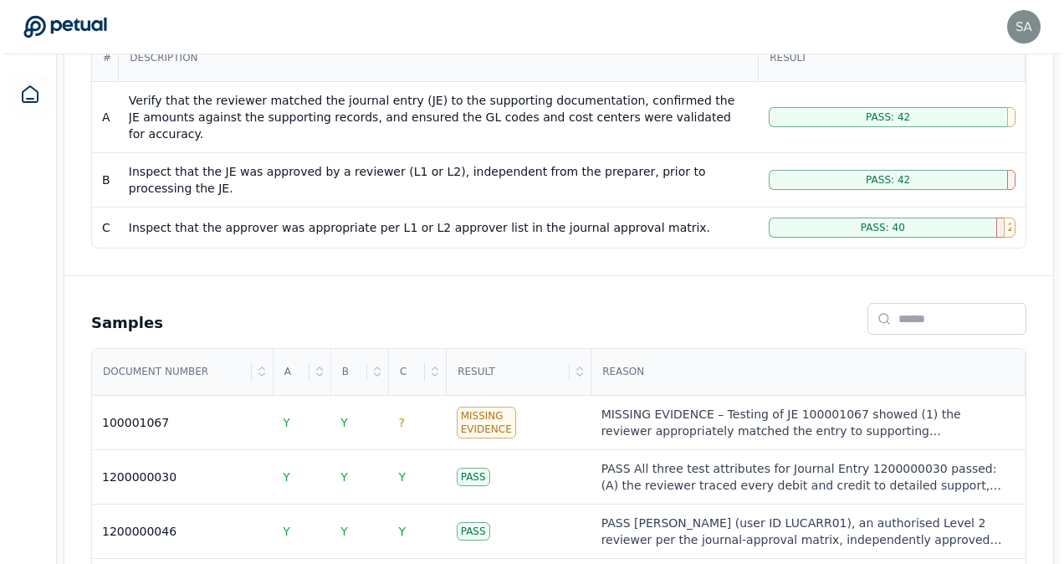
scroll to position [395, 0]
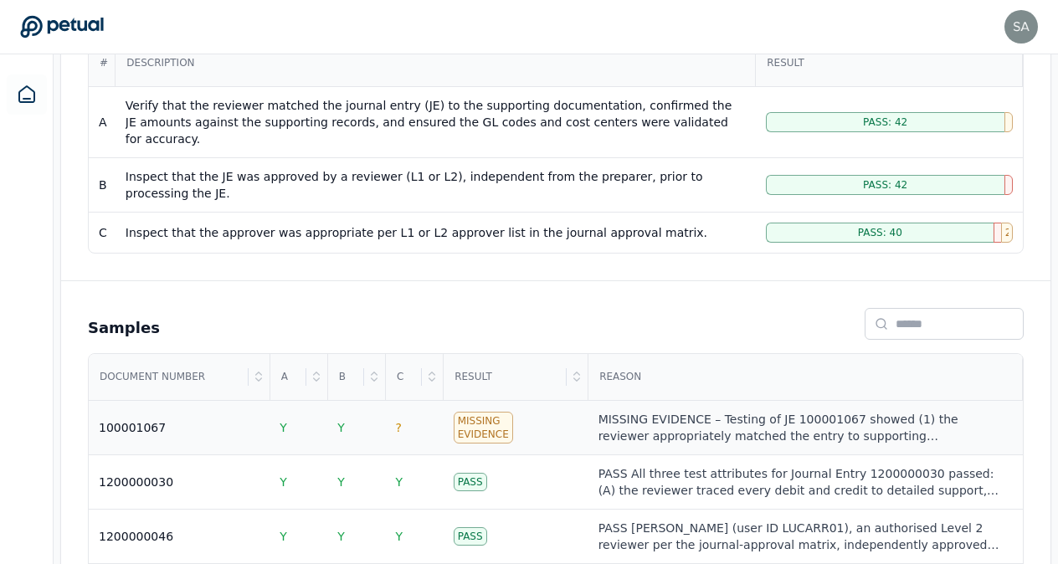
click at [479, 412] on div "Missing Evidence" at bounding box center [482, 428] width 59 height 32
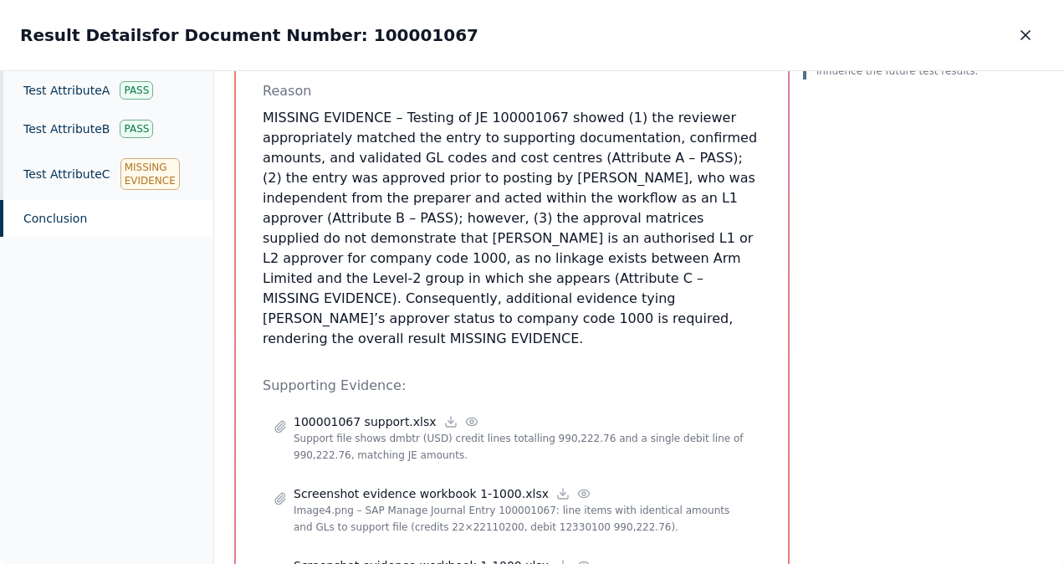
scroll to position [655, 0]
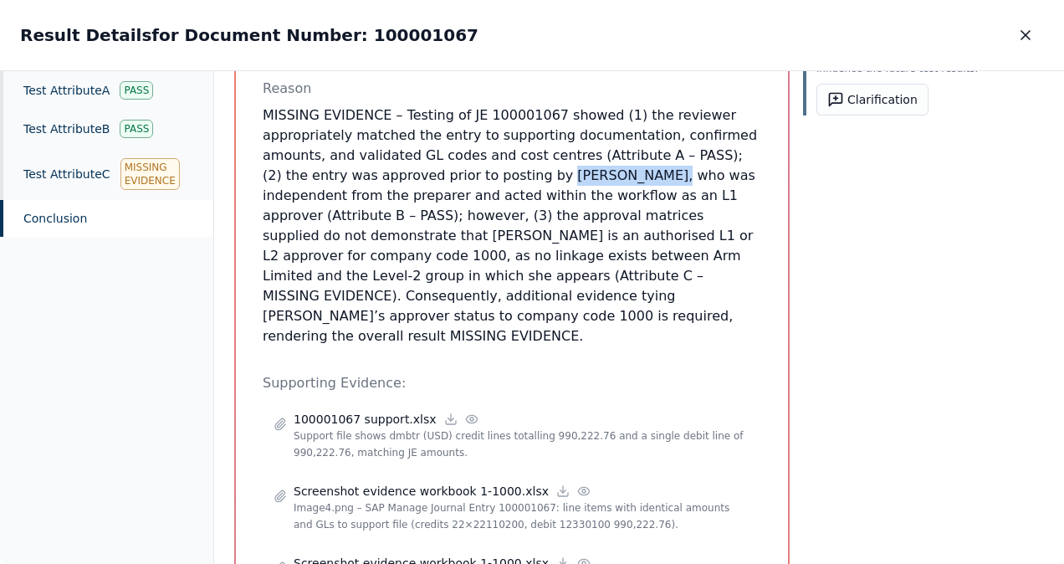
drag, startPoint x: 497, startPoint y: 155, endPoint x: 589, endPoint y: 162, distance: 92.3
click at [589, 162] on p "MISSING EVIDENCE – Testing of JE 100001067 showed (1) the reviewer appropriatel…" at bounding box center [512, 225] width 499 height 241
click at [629, 189] on p "MISSING EVIDENCE – Testing of JE 100001067 showed (1) the reviewer appropriatel…" at bounding box center [512, 225] width 499 height 241
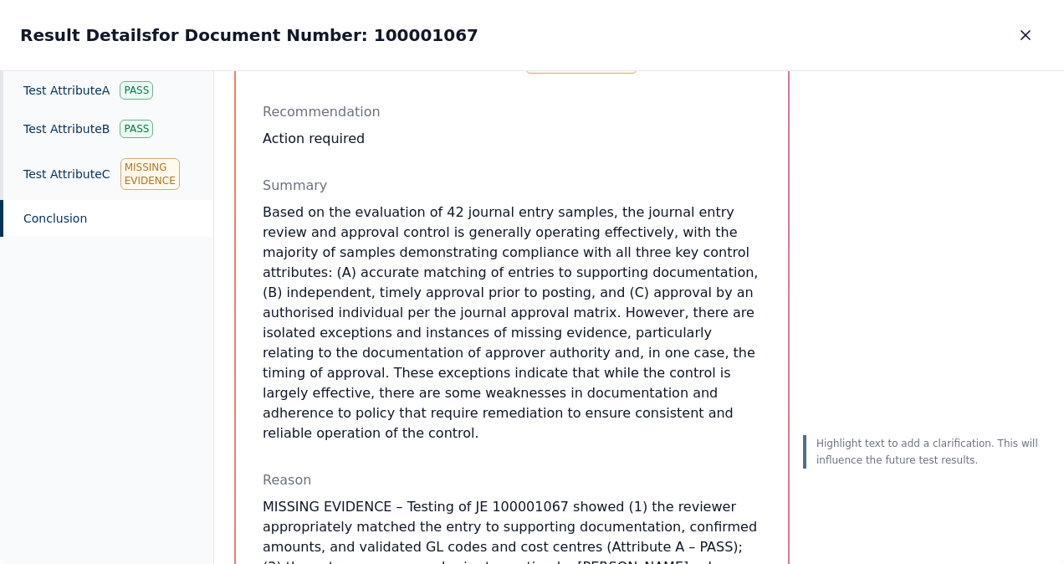
scroll to position [213, 0]
